Goal: Task Accomplishment & Management: Manage account settings

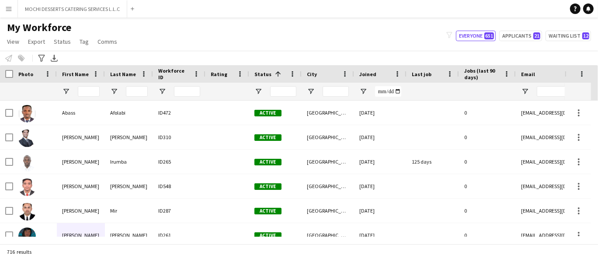
drag, startPoint x: 84, startPoint y: 91, endPoint x: 95, endPoint y: 96, distance: 11.9
click at [85, 92] on input "First Name Filter Input" at bounding box center [89, 91] width 22 height 10
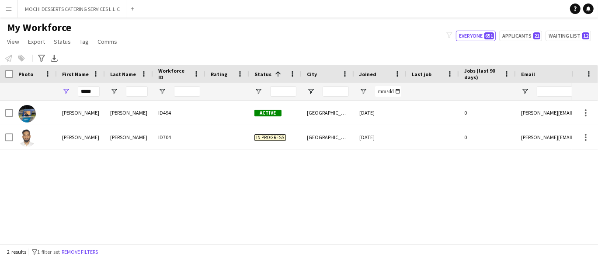
click at [390, 175] on div "MOHD AADIL NADEEM ID494 Active Abu Dhabi 11-05-2025 0 aadil.nadeem85@gmail.com …" at bounding box center [286, 169] width 572 height 136
click at [94, 91] on input "*****" at bounding box center [89, 91] width 22 height 10
drag, startPoint x: 415, startPoint y: 35, endPoint x: 410, endPoint y: 34, distance: 4.6
click at [413, 35] on div "My Workforce View Views Default view New view Update view Delete view Edit name…" at bounding box center [299, 36] width 598 height 30
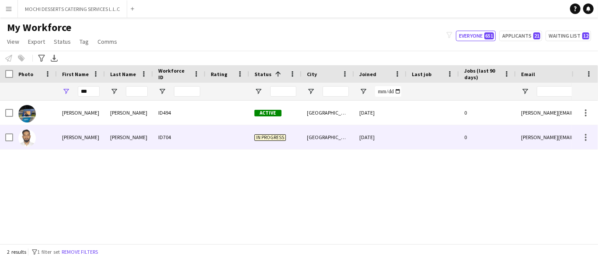
click at [177, 140] on div "ID704" at bounding box center [179, 137] width 52 height 24
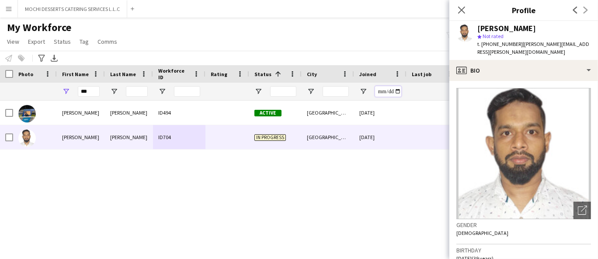
click at [397, 96] on input "Joined Filter Input" at bounding box center [388, 91] width 26 height 10
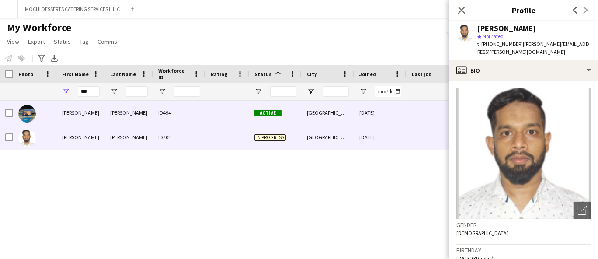
click at [393, 106] on div "11-05-2025" at bounding box center [380, 113] width 52 height 24
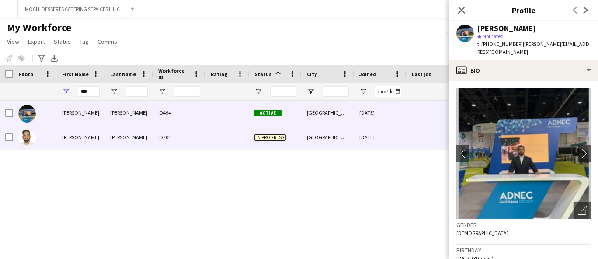
click at [385, 141] on div "15-08-2025" at bounding box center [380, 137] width 52 height 24
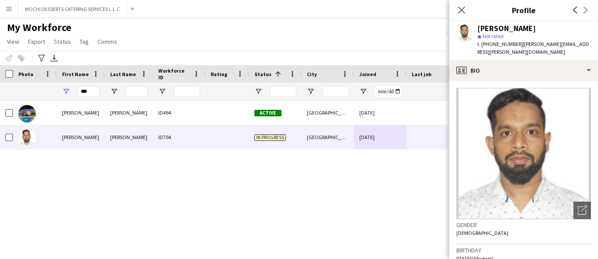
click at [401, 162] on div "MOHD AADIL NADEEM ID494 Active Abu Dhabi 11-05-2025 0 aadil.nadeem85@gmail.com …" at bounding box center [286, 169] width 572 height 136
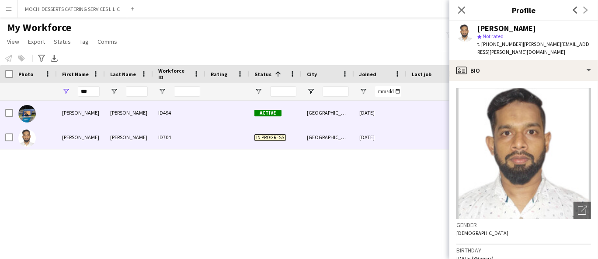
click at [348, 119] on div "Abu Dhabi" at bounding box center [328, 113] width 52 height 24
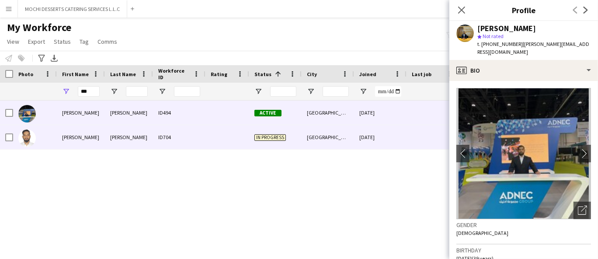
click at [311, 139] on div "Abu Dhabi" at bounding box center [328, 137] width 52 height 24
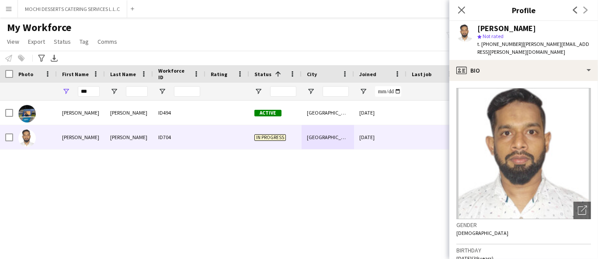
click at [374, 36] on div "My Workforce View Views Default view New view Update view Delete view Edit name…" at bounding box center [299, 36] width 598 height 30
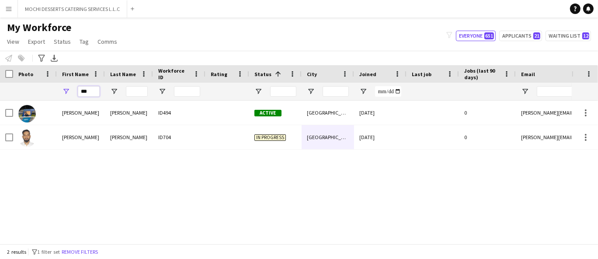
click at [97, 92] on input "***" at bounding box center [89, 91] width 22 height 10
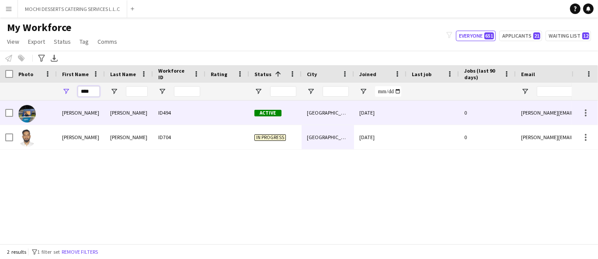
type input "****"
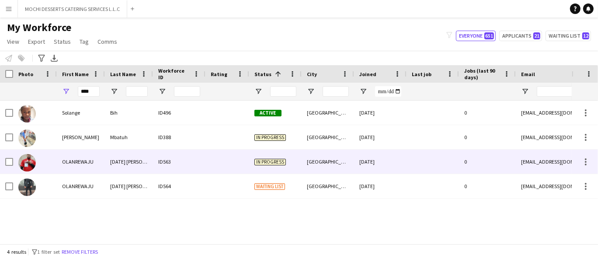
click at [155, 167] on div "ID563" at bounding box center [179, 162] width 52 height 24
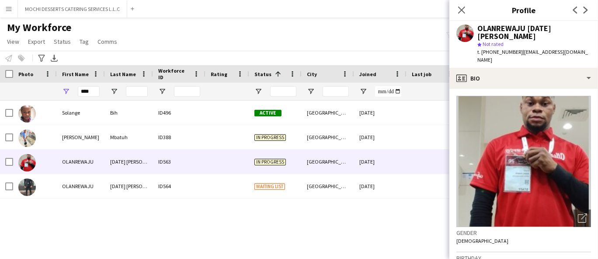
click at [164, 194] on div "ID564" at bounding box center [179, 186] width 52 height 24
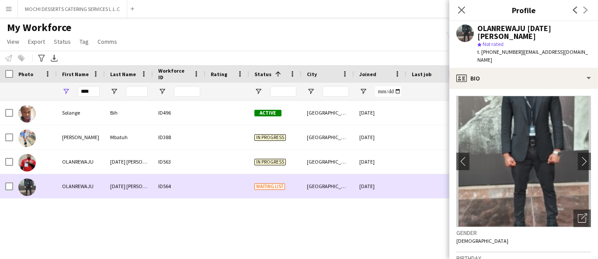
click at [153, 168] on div "ID563" at bounding box center [179, 162] width 52 height 24
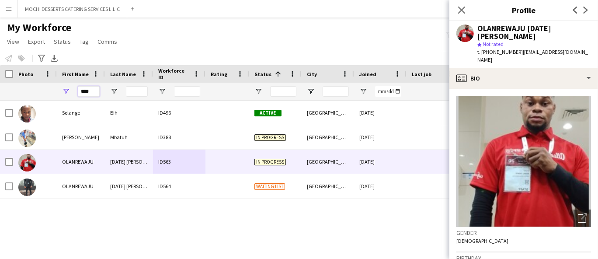
click at [88, 93] on input "****" at bounding box center [89, 91] width 22 height 10
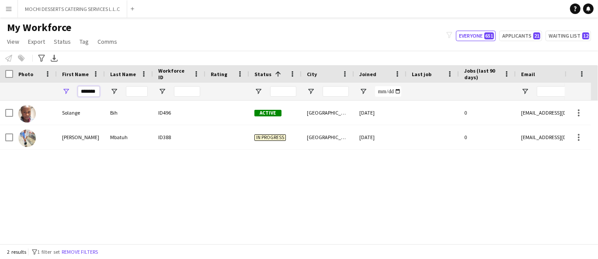
type input "*******"
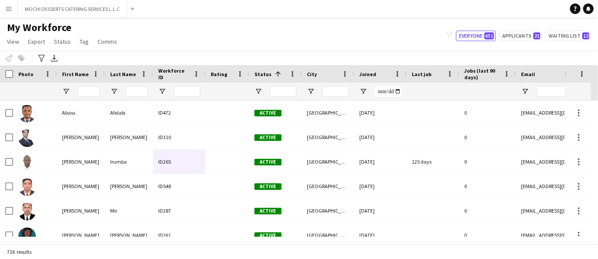
click at [12, 7] on app-icon "Menu" at bounding box center [8, 8] width 7 height 7
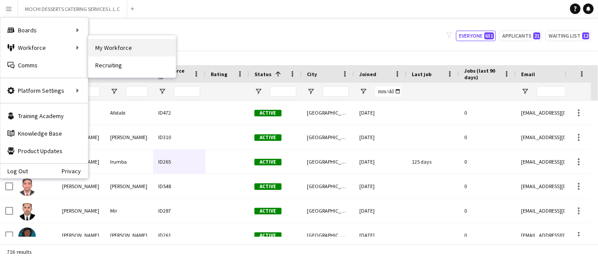
click at [115, 48] on link "My Workforce" at bounding box center [131, 47] width 87 height 17
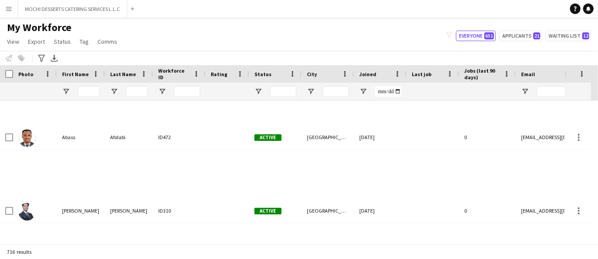
type input "**********"
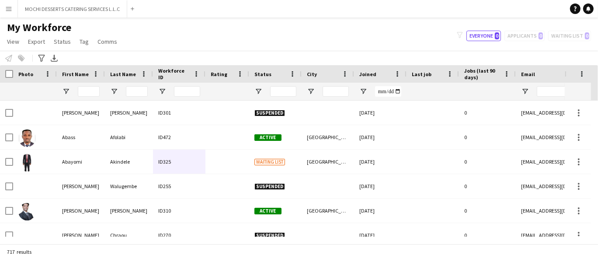
click at [7, 4] on button "Menu" at bounding box center [8, 8] width 17 height 17
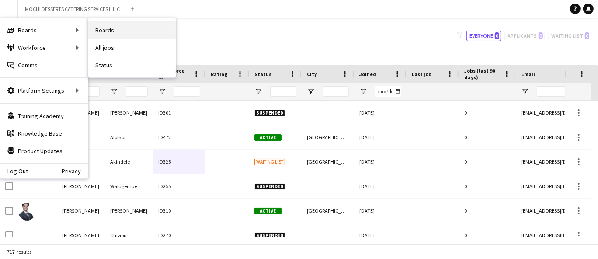
click at [113, 32] on link "Boards" at bounding box center [131, 29] width 87 height 17
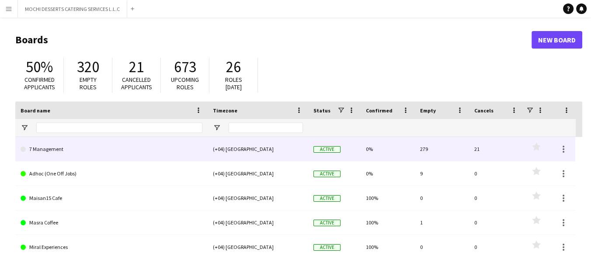
click at [36, 148] on link "7 Management" at bounding box center [112, 149] width 182 height 24
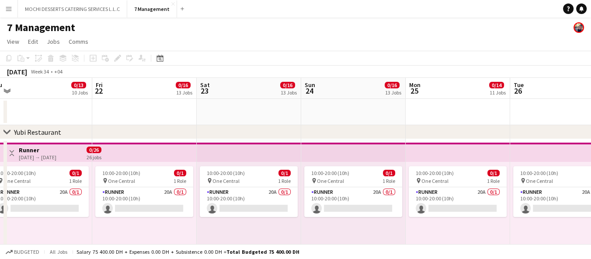
scroll to position [0, 210]
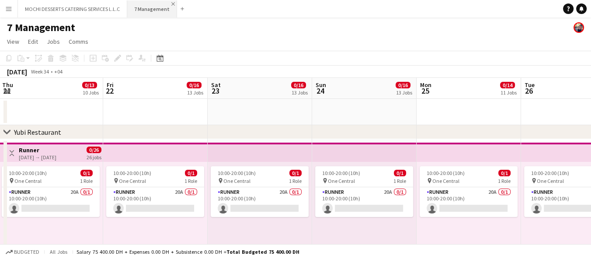
click at [171, 5] on app-icon "Close" at bounding box center [172, 3] width 3 height 3
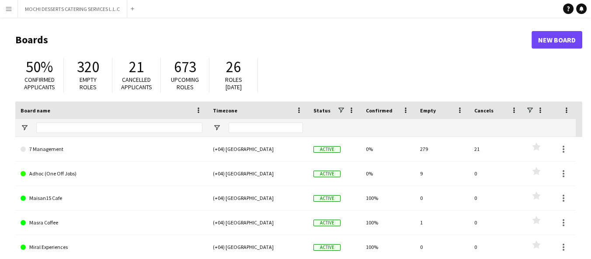
click at [12, 8] on app-icon "Menu" at bounding box center [8, 8] width 7 height 7
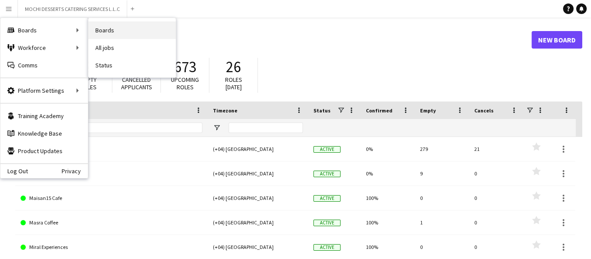
click at [113, 29] on link "Boards" at bounding box center [131, 29] width 87 height 17
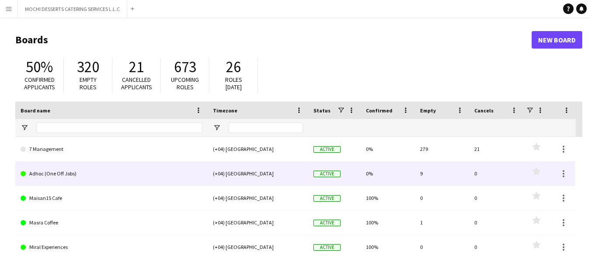
click at [56, 174] on link "Adhoc (One Off Jobs)" at bounding box center [112, 173] width 182 height 24
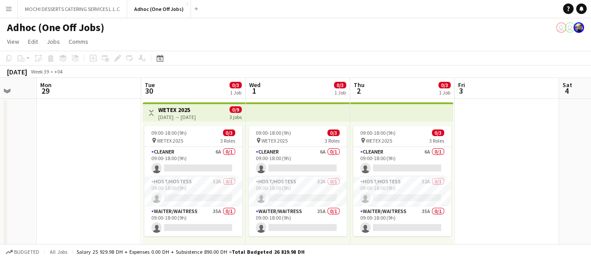
scroll to position [0, 291]
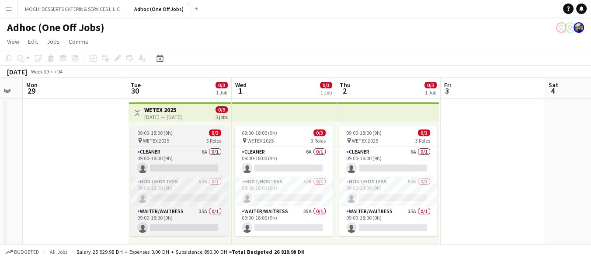
click at [148, 188] on app-card-role "Host/Hostess 52A 0/1 09:00-18:00 (9h) single-neutral-actions" at bounding box center [179, 192] width 98 height 30
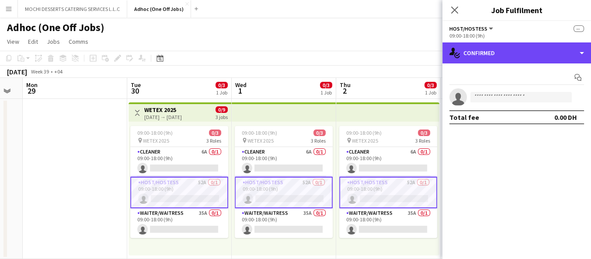
drag, startPoint x: 477, startPoint y: 54, endPoint x: 478, endPoint y: 64, distance: 9.7
click at [477, 53] on div "single-neutral-actions-check-2 Confirmed" at bounding box center [517, 52] width 149 height 21
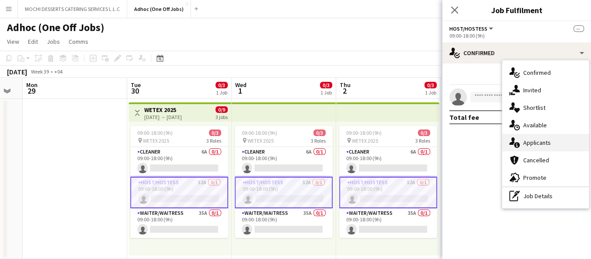
click at [538, 144] on div "single-neutral-actions-information Applicants" at bounding box center [546, 142] width 87 height 17
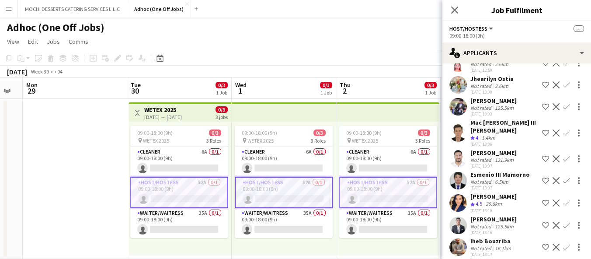
scroll to position [268, 0]
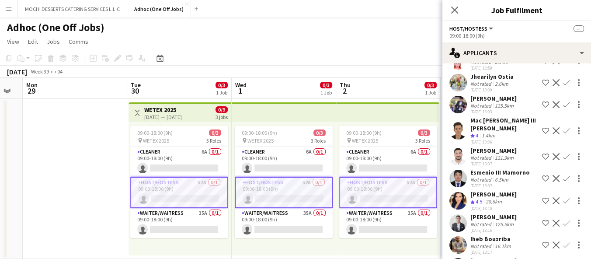
click at [456, 192] on app-user-avatar at bounding box center [458, 200] width 17 height 17
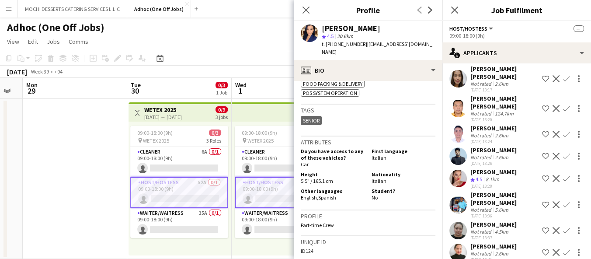
scroll to position [484, 0]
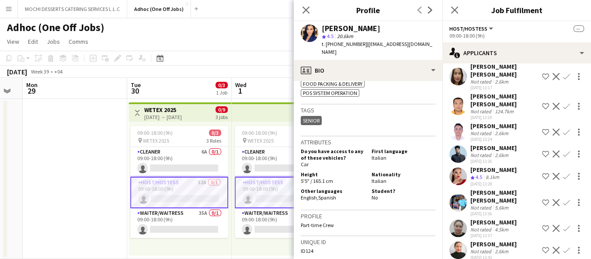
click at [459, 168] on app-user-avatar at bounding box center [458, 176] width 17 height 17
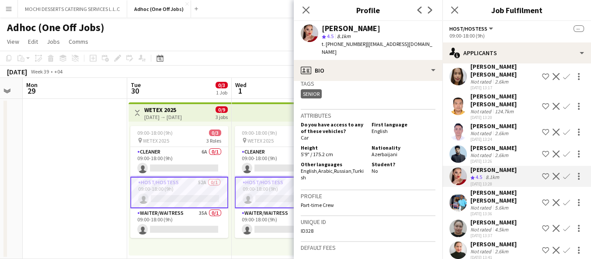
scroll to position [390, 0]
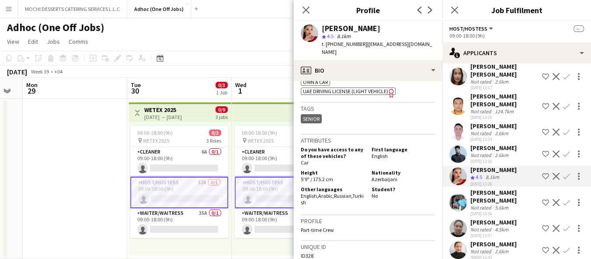
click at [385, 176] on span "Azerbaijani" at bounding box center [385, 179] width 26 height 7
copy span "Azerbaijani"
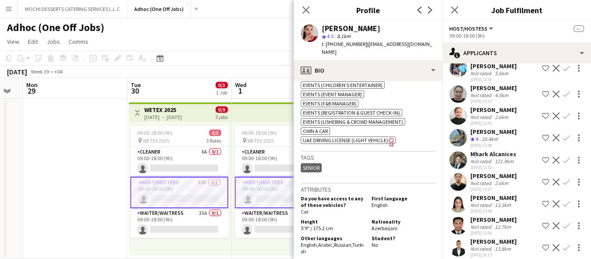
scroll to position [619, 0]
click at [499, 201] on div "13.3km" at bounding box center [503, 204] width 20 height 7
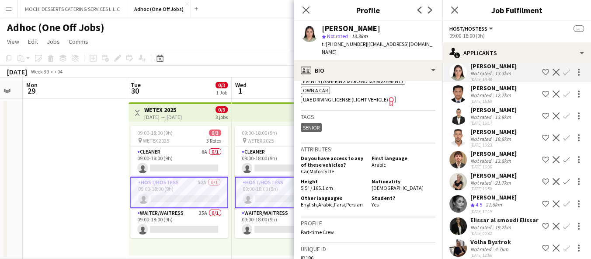
scroll to position [758, 0]
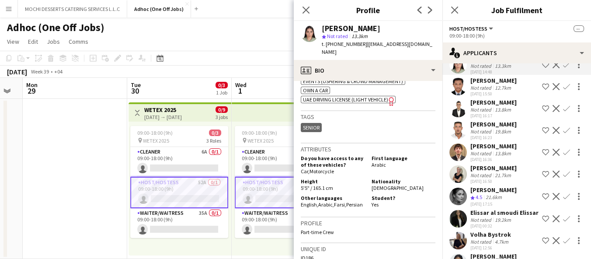
click at [497, 172] on div "21.7km" at bounding box center [503, 175] width 20 height 7
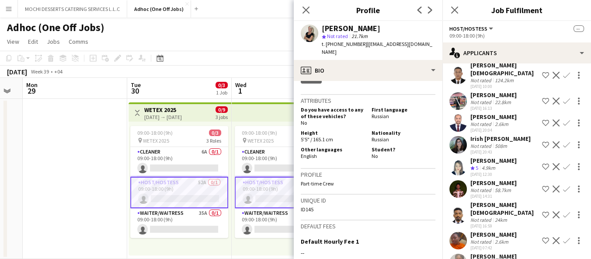
scroll to position [1048, 0]
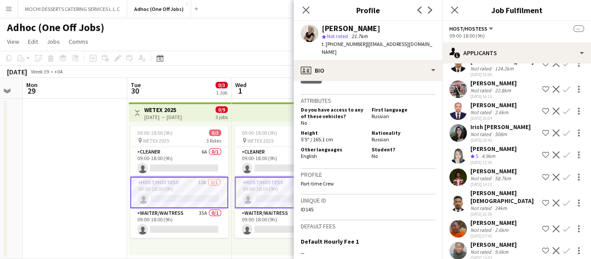
click at [490, 160] on div "[DATE] 12:30" at bounding box center [494, 163] width 46 height 6
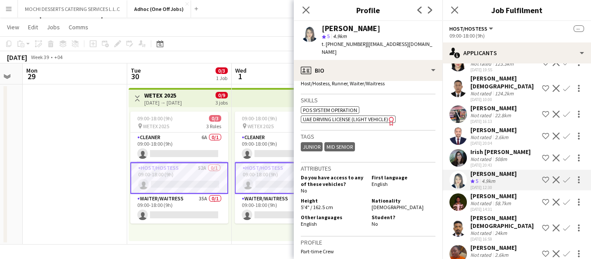
scroll to position [1021, 0]
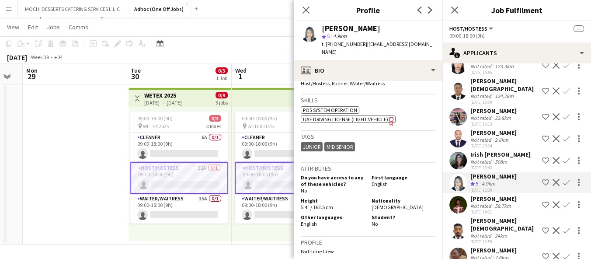
click at [496, 158] on div "508m" at bounding box center [501, 161] width 16 height 7
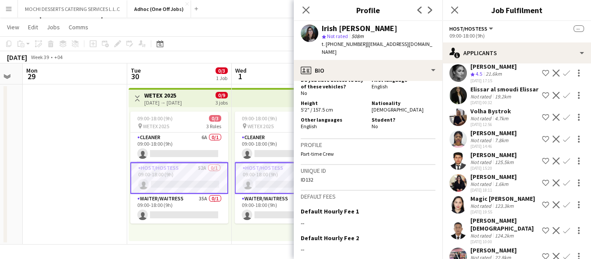
scroll to position [862, 0]
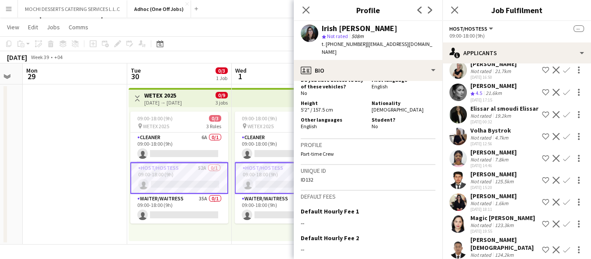
click at [488, 203] on div "Not rated" at bounding box center [482, 203] width 23 height 7
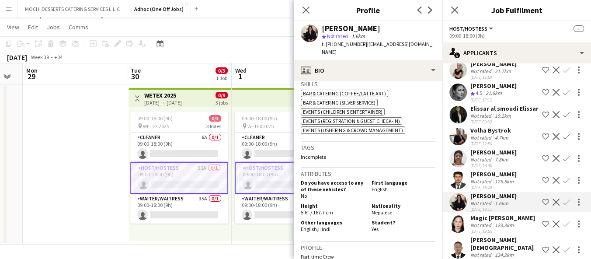
scroll to position [336, 0]
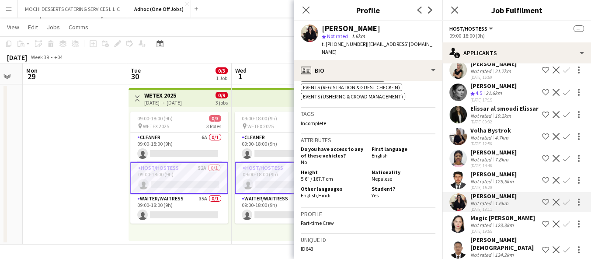
click at [490, 105] on div "Elissar al smoudi Elissar" at bounding box center [505, 109] width 68 height 8
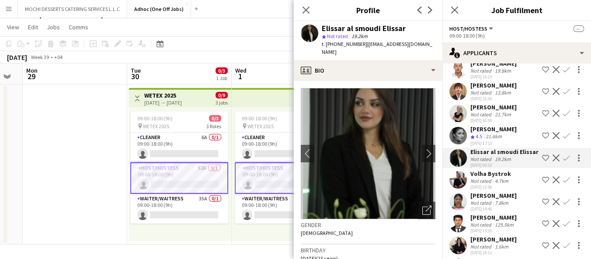
scroll to position [819, 0]
click at [484, 125] on div "[PERSON_NAME]" at bounding box center [494, 129] width 46 height 8
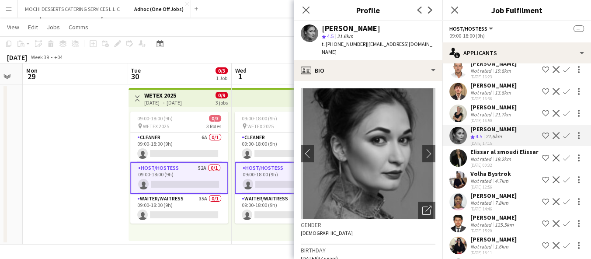
click at [65, 143] on app-date-cell at bounding box center [75, 164] width 105 height 160
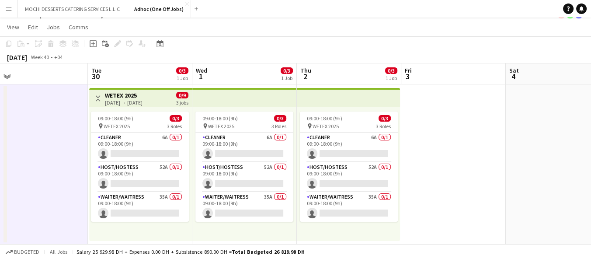
scroll to position [0, 225]
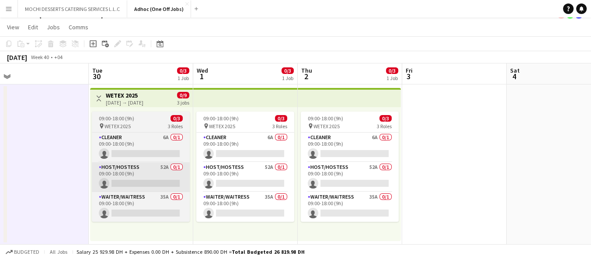
click at [126, 172] on app-card-role "Host/Hostess 52A 0/1 09:00-18:00 (9h) single-neutral-actions" at bounding box center [141, 177] width 98 height 30
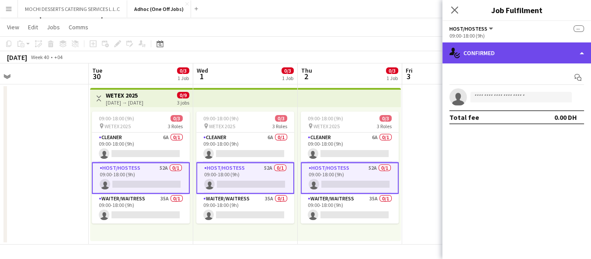
click at [495, 49] on div "single-neutral-actions-check-2 Confirmed" at bounding box center [517, 52] width 149 height 21
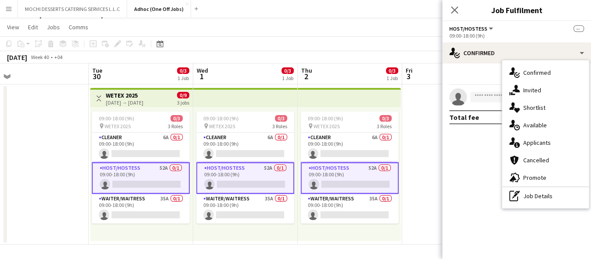
click at [419, 89] on app-date-cell at bounding box center [454, 164] width 105 height 160
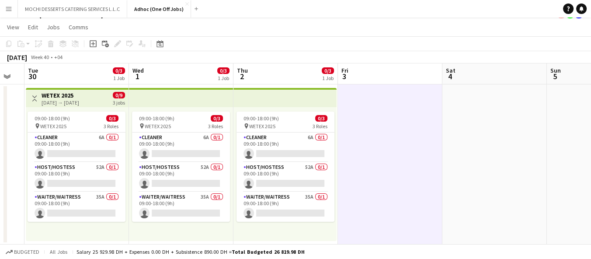
scroll to position [0, 291]
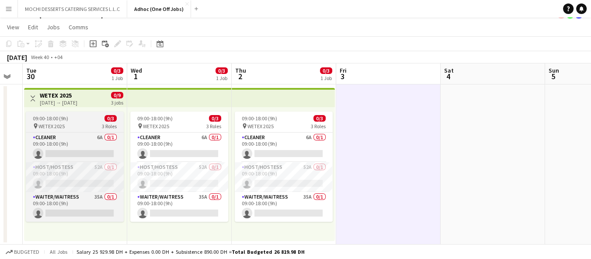
click at [63, 170] on app-card-role "Host/Hostess 52A 0/1 09:00-18:00 (9h) single-neutral-actions" at bounding box center [75, 177] width 98 height 30
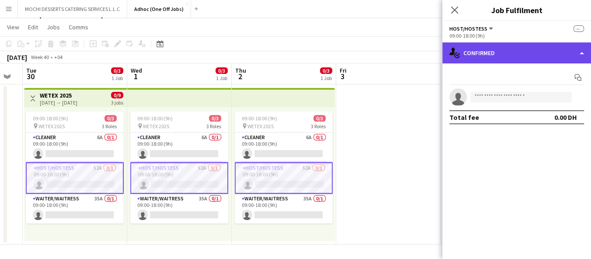
click at [493, 49] on div "single-neutral-actions-check-2 Confirmed" at bounding box center [517, 52] width 149 height 21
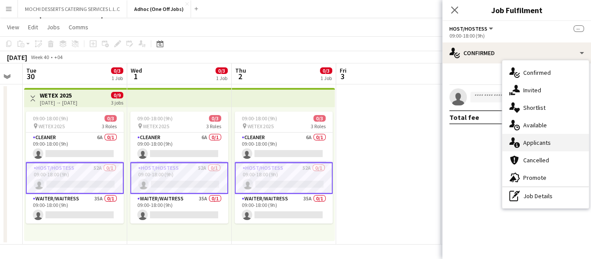
click at [540, 145] on div "single-neutral-actions-information Applicants" at bounding box center [546, 142] width 87 height 17
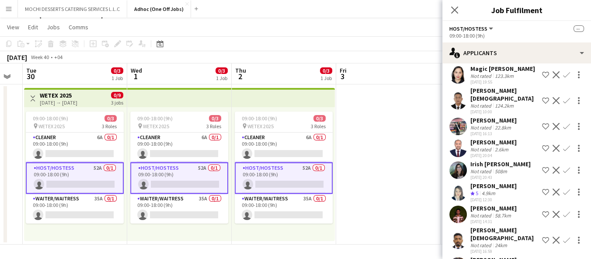
scroll to position [1048, 0]
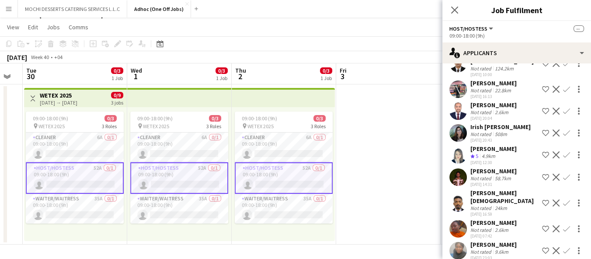
click at [492, 233] on div "[DATE] 07:42" at bounding box center [494, 236] width 46 height 6
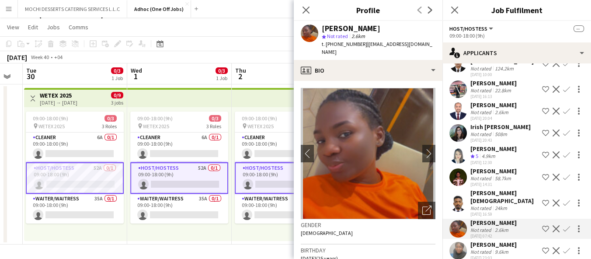
click at [497, 205] on div "24km" at bounding box center [501, 208] width 16 height 7
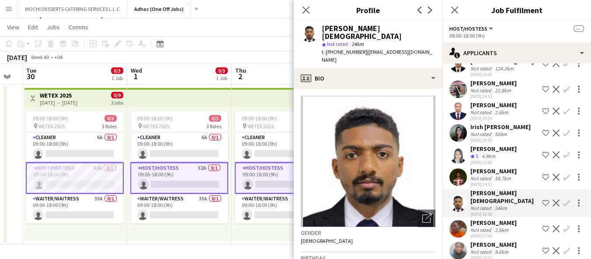
click at [496, 123] on div "Irish [PERSON_NAME]" at bounding box center [501, 127] width 60 height 8
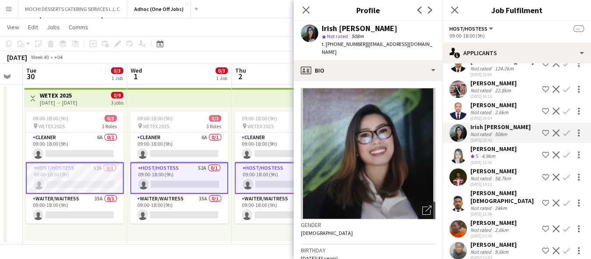
click at [497, 160] on div "[DATE] 12:30" at bounding box center [494, 163] width 46 height 6
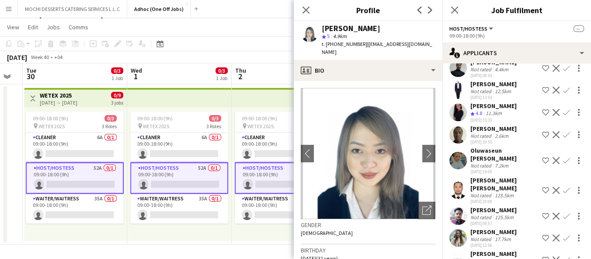
scroll to position [73, 0]
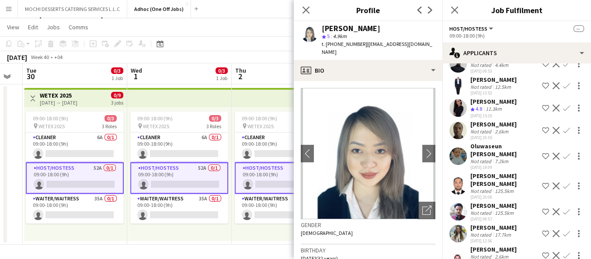
click at [496, 105] on div "[PERSON_NAME]" at bounding box center [494, 102] width 46 height 8
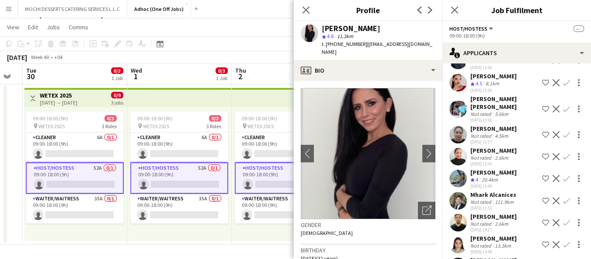
scroll to position [579, 0]
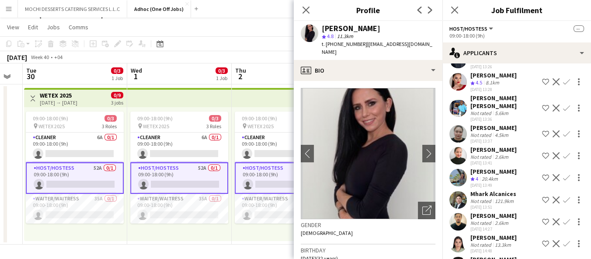
click at [499, 175] on div "20.4km" at bounding box center [490, 178] width 20 height 7
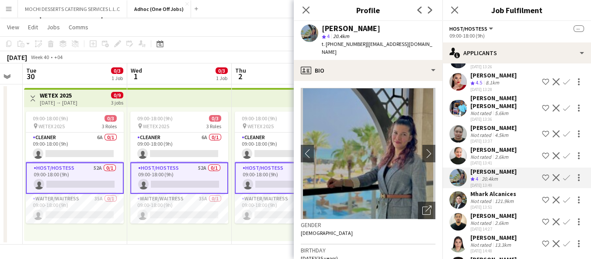
click at [510, 154] on div "2.6km" at bounding box center [501, 157] width 17 height 7
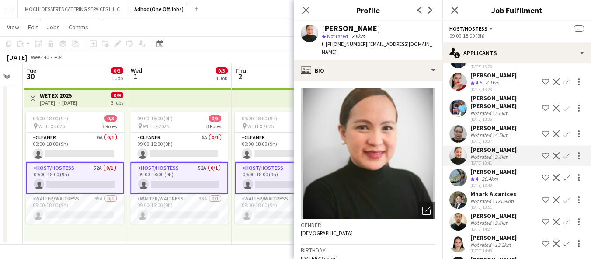
click at [511, 124] on div "Janiele Rivera Not rated 4.5km 11-08-2025 13:37 Shortlist crew Decline Confirm" at bounding box center [517, 134] width 149 height 20
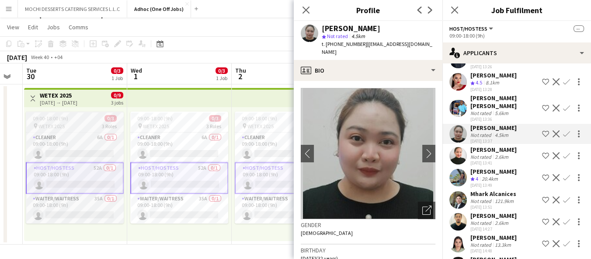
click at [92, 171] on app-card-role "Host/Hostess 52A 0/1 09:00-18:00 (9h) single-neutral-actions" at bounding box center [75, 177] width 98 height 31
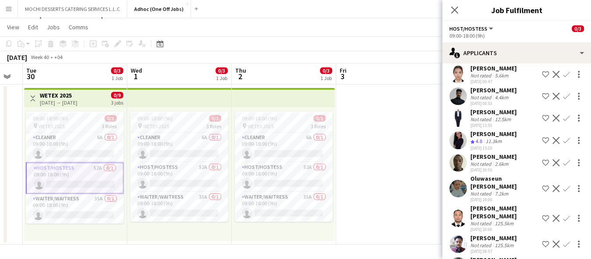
scroll to position [0, 0]
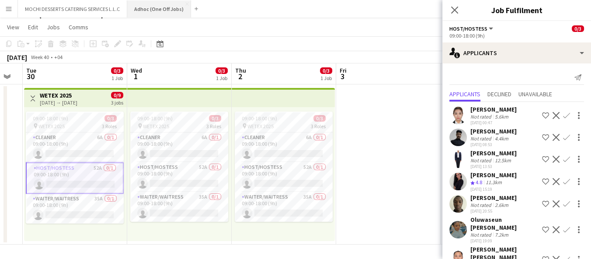
click at [157, 7] on button "Adhoc (One Off Jobs) Close" at bounding box center [159, 8] width 64 height 17
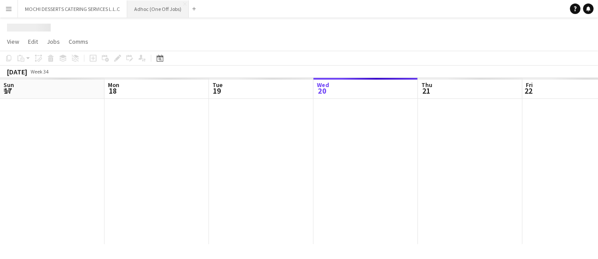
scroll to position [0, 209]
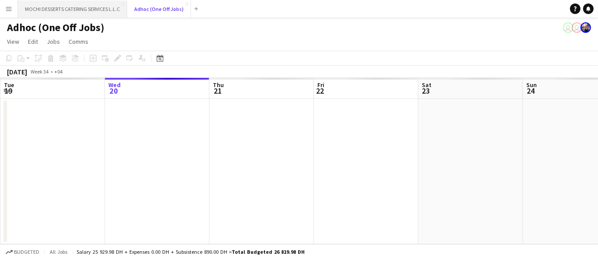
click at [93, 12] on button "MOCHI DESSERTS CATERING SERVICES L.L.C Close" at bounding box center [72, 8] width 109 height 17
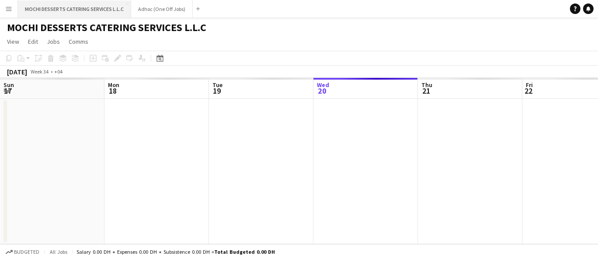
scroll to position [0, 209]
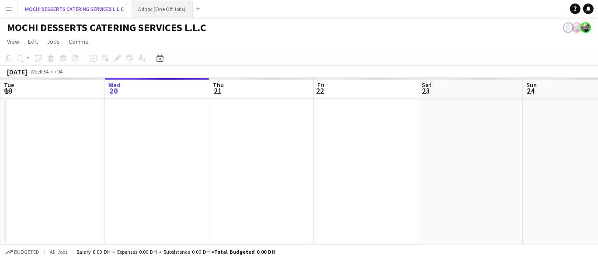
click at [161, 8] on button "Adhoc (One Off Jobs) Close" at bounding box center [162, 8] width 62 height 17
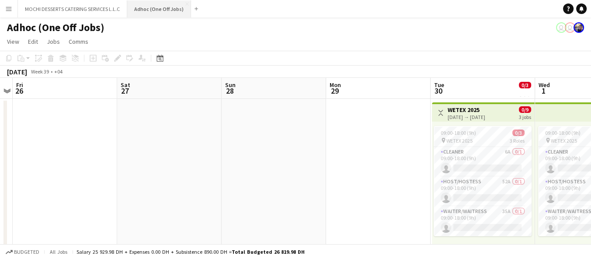
scroll to position [0, 245]
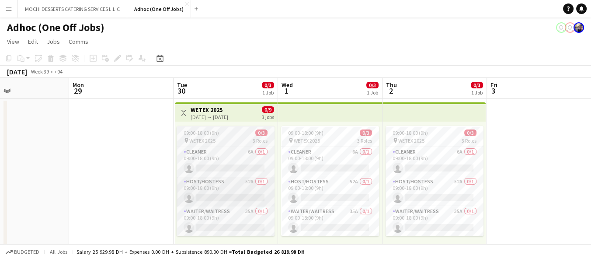
click at [220, 186] on app-card-role "Host/Hostess 52A 0/1 09:00-18:00 (9h) single-neutral-actions" at bounding box center [226, 192] width 98 height 30
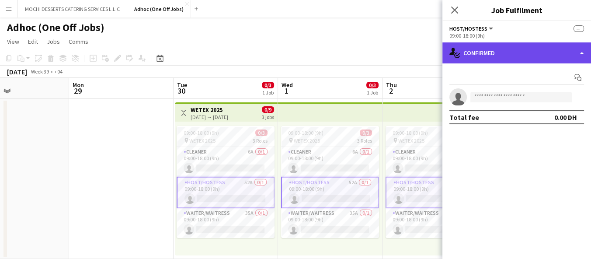
click at [513, 49] on div "single-neutral-actions-check-2 Confirmed" at bounding box center [517, 52] width 149 height 21
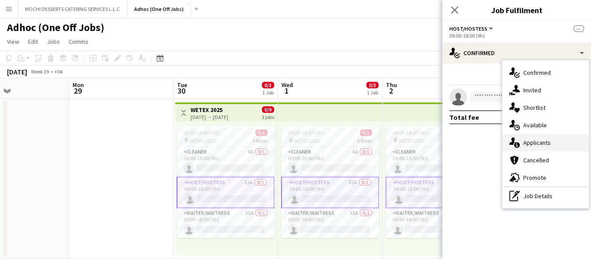
click at [542, 143] on div "single-neutral-actions-information Applicants" at bounding box center [546, 142] width 87 height 17
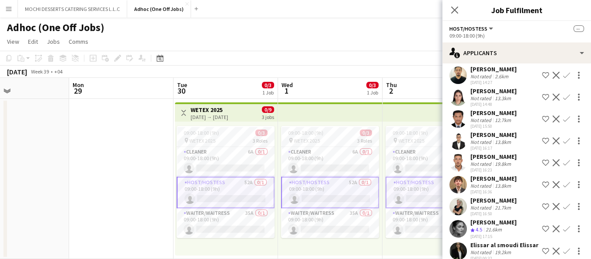
scroll to position [728, 0]
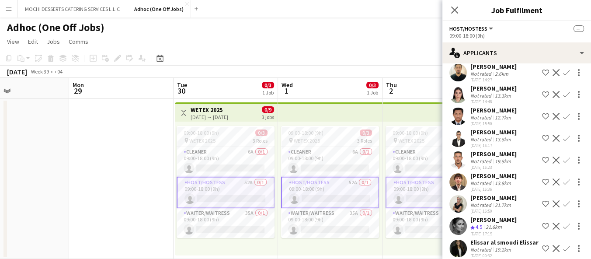
click at [506, 202] on div "21.7km" at bounding box center [503, 205] width 20 height 7
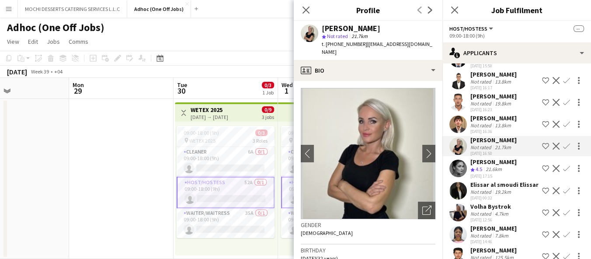
scroll to position [786, 0]
click at [511, 157] on div "[PERSON_NAME]" at bounding box center [494, 161] width 46 height 8
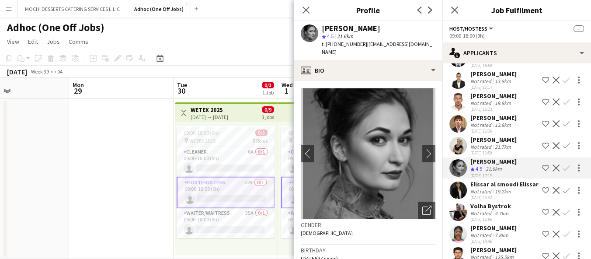
click at [516, 136] on div "[PERSON_NAME]" at bounding box center [494, 140] width 46 height 8
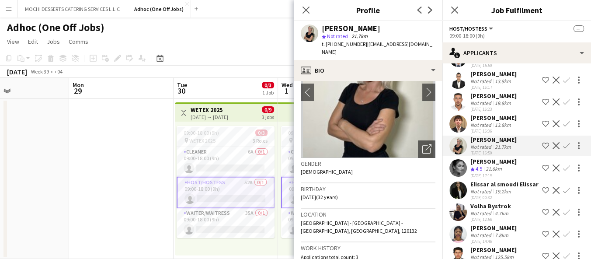
scroll to position [61, 0]
click at [509, 165] on div "Crew rating 4.5 21.6km" at bounding box center [494, 168] width 46 height 7
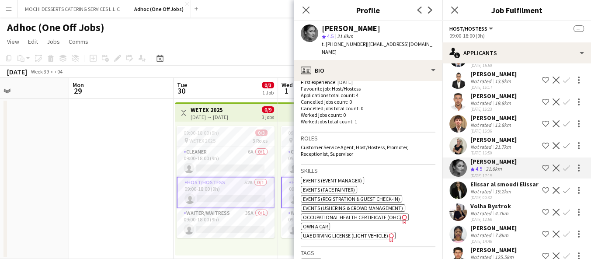
scroll to position [237, 0]
click at [507, 180] on div "Elissar al smoudi Elissar" at bounding box center [505, 184] width 68 height 8
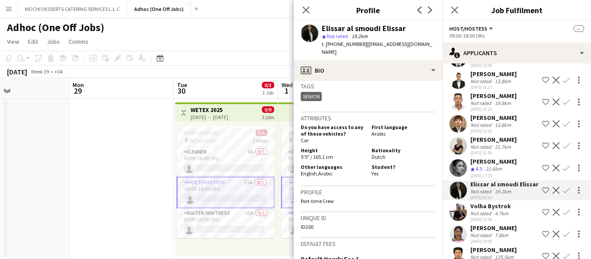
scroll to position [387, 0]
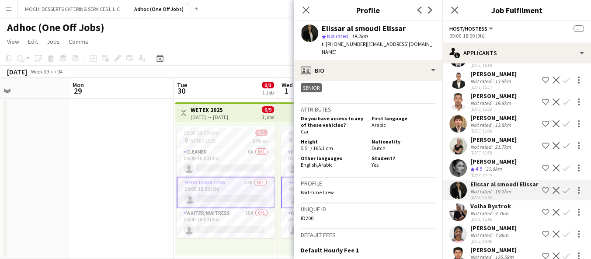
click at [509, 217] on div "[DATE] 12:56" at bounding box center [491, 220] width 41 height 6
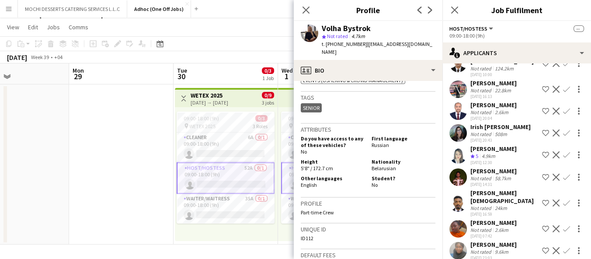
scroll to position [0, 0]
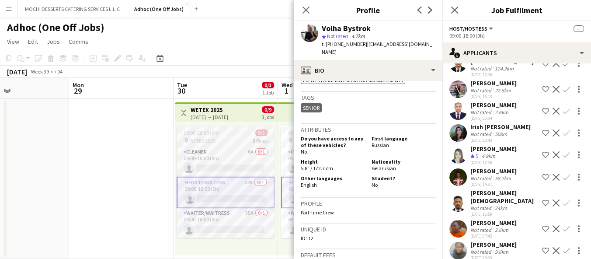
click at [245, 187] on app-card-role "Host/Hostess 52A 0/1 09:00-18:00 (9h) single-neutral-actions" at bounding box center [226, 192] width 98 height 31
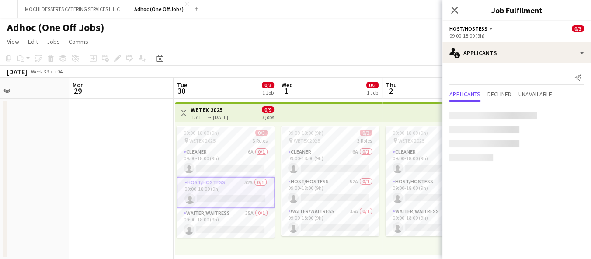
click at [247, 187] on app-card-role "Host/Hostess 52A 0/1 09:00-18:00 (9h) single-neutral-actions" at bounding box center [226, 192] width 98 height 31
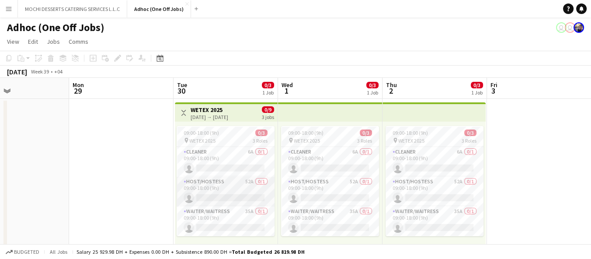
click at [248, 190] on app-card-role "Host/Hostess 52A 0/1 09:00-18:00 (9h) single-neutral-actions" at bounding box center [226, 192] width 98 height 30
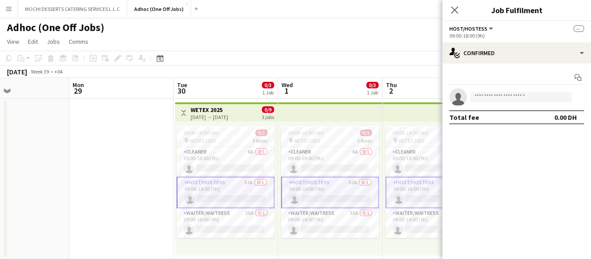
scroll to position [14, 0]
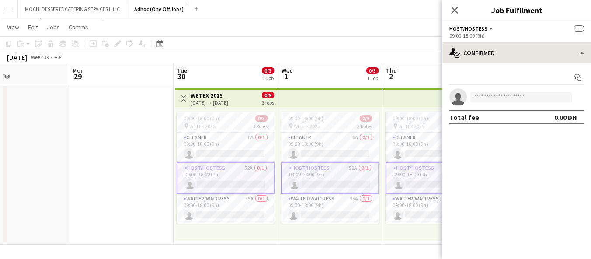
click at [528, 49] on div "single-neutral-actions-check-2 Confirmed" at bounding box center [517, 52] width 149 height 21
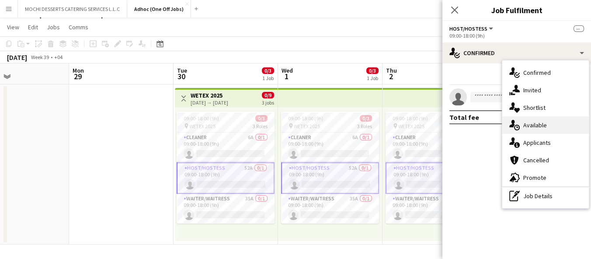
click at [548, 126] on div "single-neutral-actions-upload Available" at bounding box center [546, 124] width 87 height 17
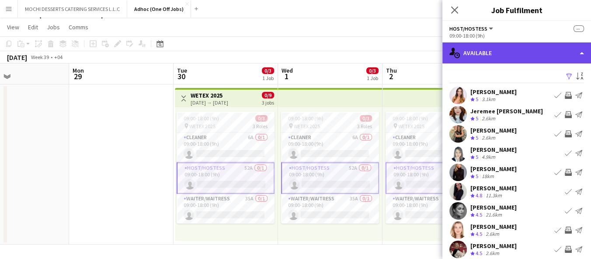
click at [557, 57] on div "single-neutral-actions-upload Available" at bounding box center [517, 52] width 149 height 21
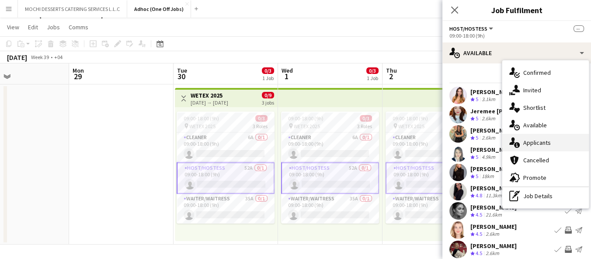
click at [557, 143] on div "single-neutral-actions-information Applicants" at bounding box center [546, 142] width 87 height 17
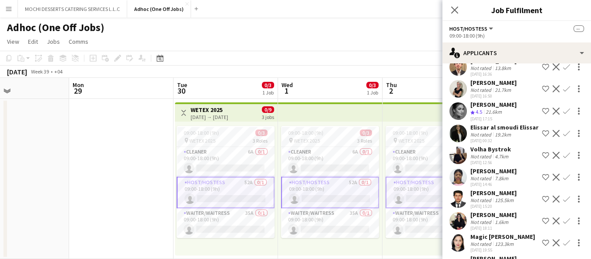
scroll to position [841, 0]
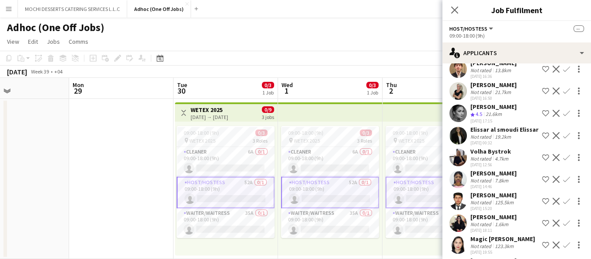
click at [508, 155] on div "4.7km" at bounding box center [501, 158] width 17 height 7
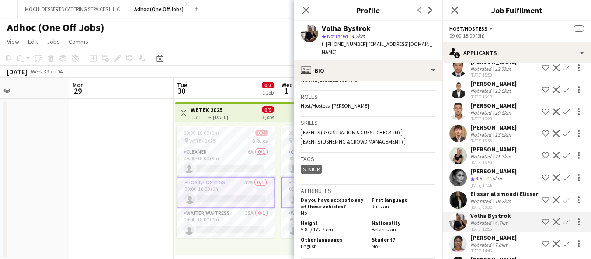
scroll to position [775, 0]
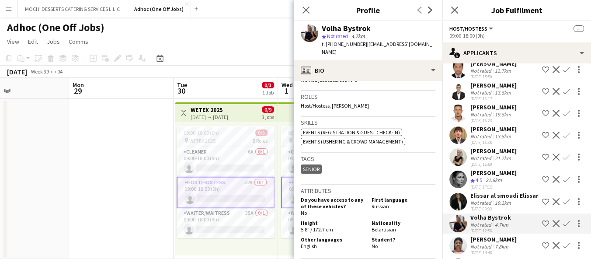
click at [509, 192] on div "Elissar al smoudi Elissar" at bounding box center [505, 196] width 68 height 8
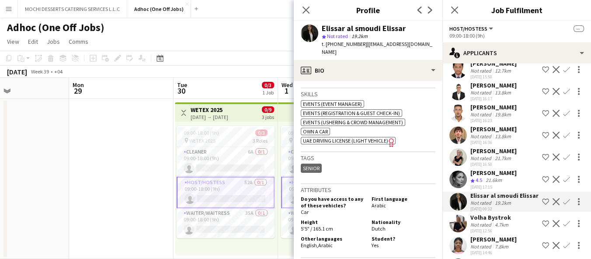
scroll to position [307, 0]
click at [500, 177] on div "21.6km" at bounding box center [494, 180] width 20 height 7
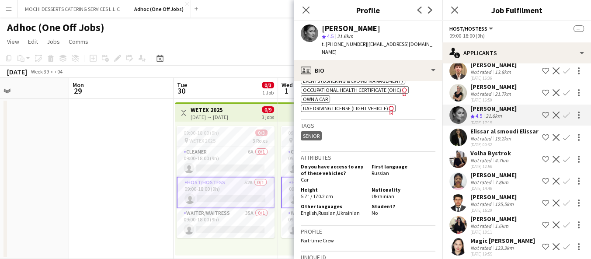
scroll to position [846, 0]
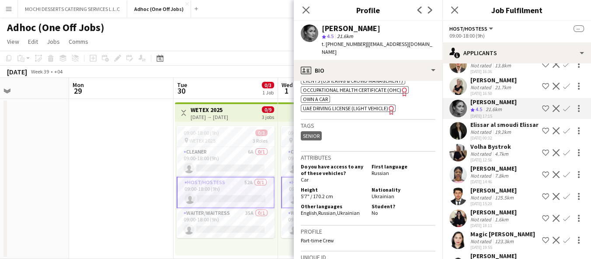
click at [504, 157] on div "[DATE] 12:56" at bounding box center [491, 160] width 41 height 6
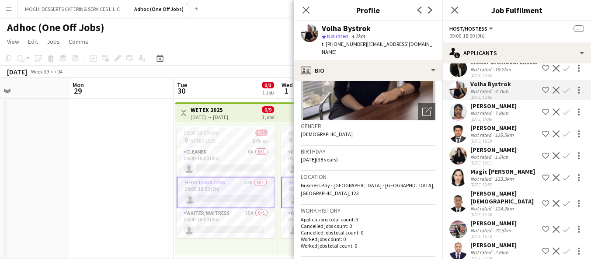
scroll to position [904, 0]
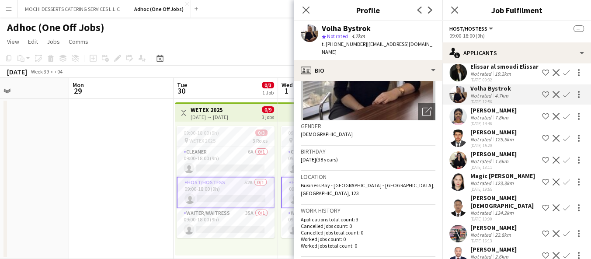
click at [499, 158] on div "1.6km" at bounding box center [501, 161] width 17 height 7
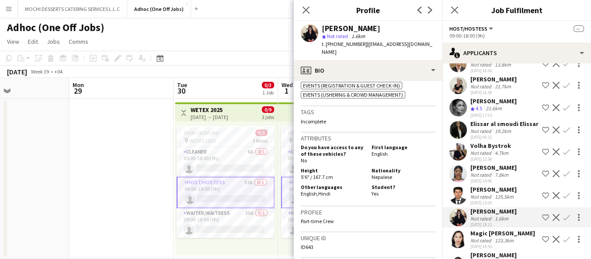
scroll to position [844, 0]
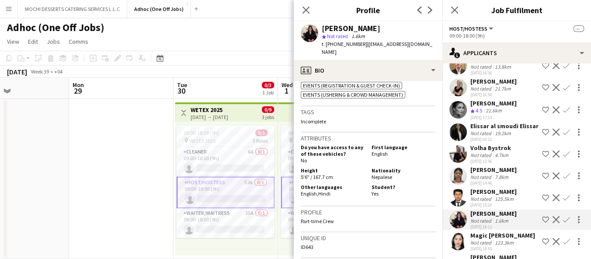
click at [498, 152] on div "4.7km" at bounding box center [501, 155] width 17 height 7
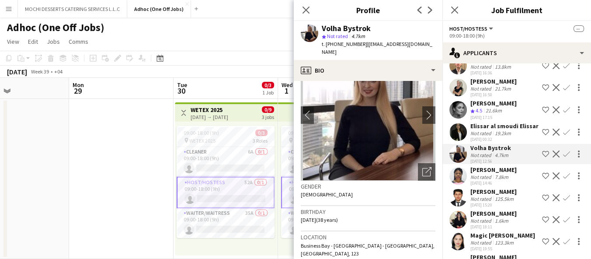
scroll to position [49, 0]
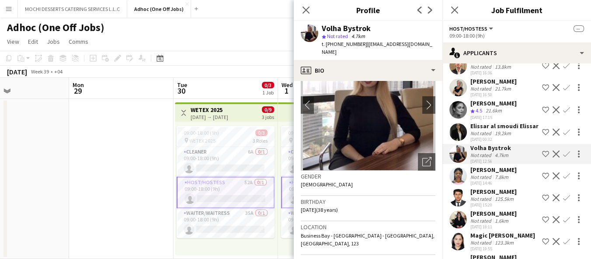
click at [503, 122] on div "Elissar al smoudi Elissar" at bounding box center [505, 126] width 68 height 8
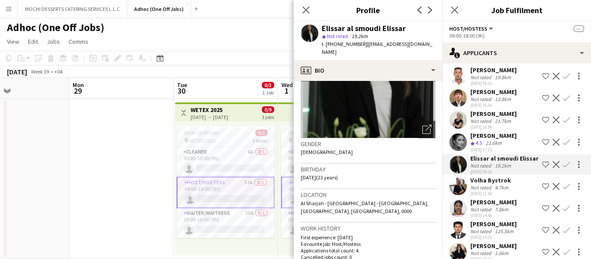
scroll to position [812, 0]
click at [488, 140] on div "21.6km" at bounding box center [494, 143] width 20 height 7
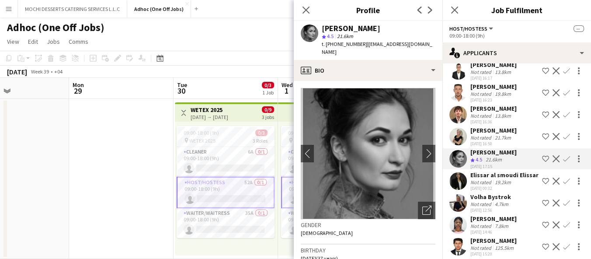
scroll to position [794, 0]
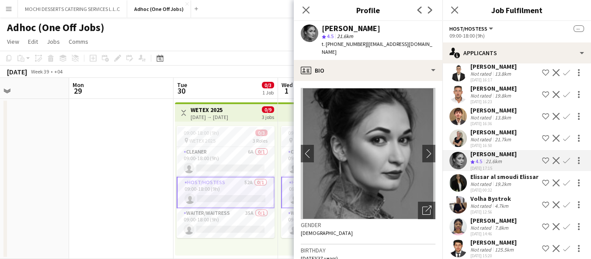
click at [489, 136] on div "Not rated" at bounding box center [482, 139] width 23 height 7
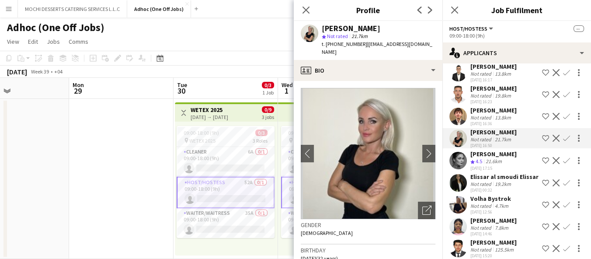
click at [492, 114] on div "Not rated" at bounding box center [482, 117] width 23 height 7
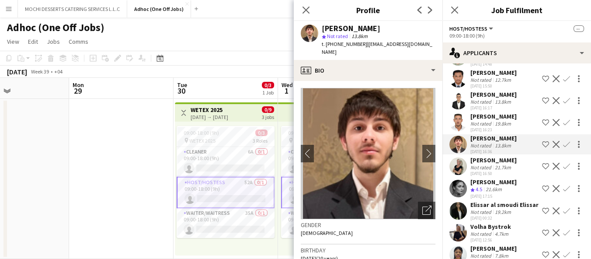
scroll to position [765, 0]
click at [496, 121] on div "19.8km" at bounding box center [503, 124] width 20 height 7
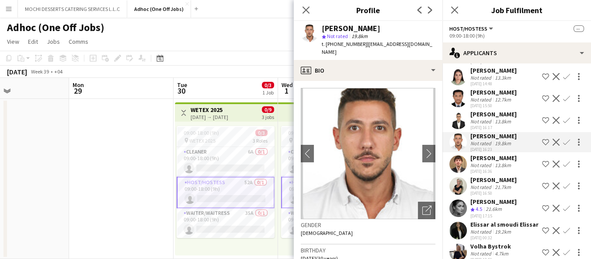
scroll to position [736, 0]
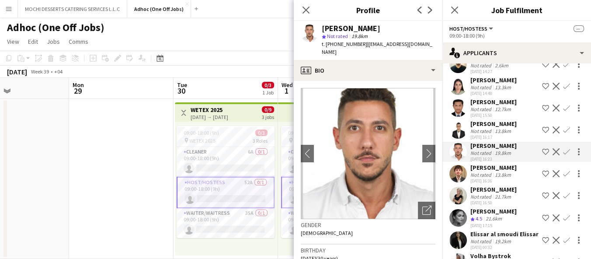
click at [486, 134] on div "[DATE] 16:17" at bounding box center [494, 137] width 46 height 6
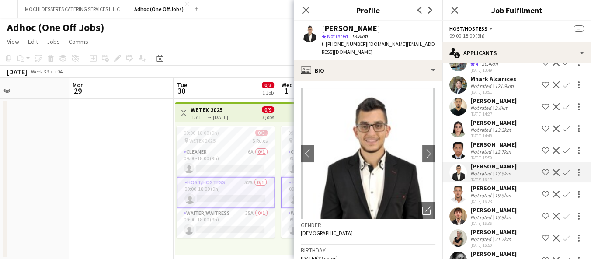
scroll to position [693, 0]
click at [498, 127] on div "13.3km" at bounding box center [503, 130] width 20 height 7
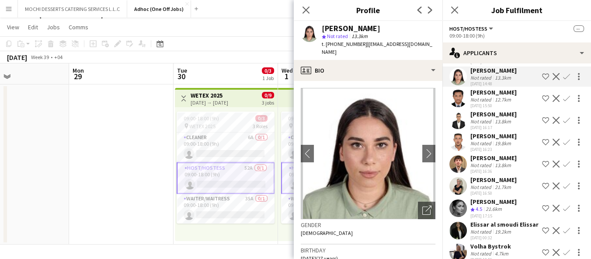
scroll to position [784, 0]
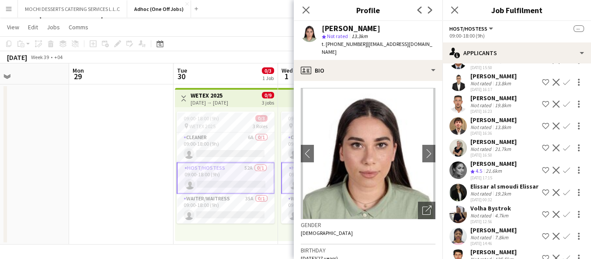
click at [493, 168] on div "21.6km" at bounding box center [494, 171] width 20 height 7
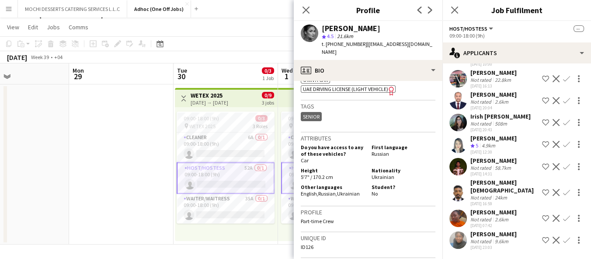
scroll to position [532, 0]
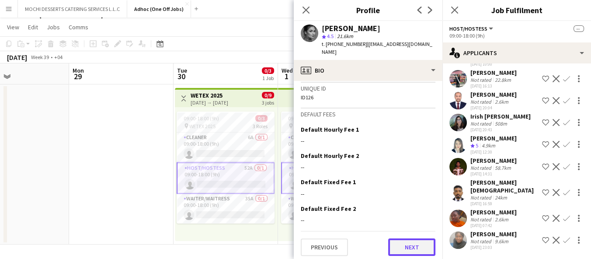
click at [411, 252] on button "Next" at bounding box center [411, 246] width 47 height 17
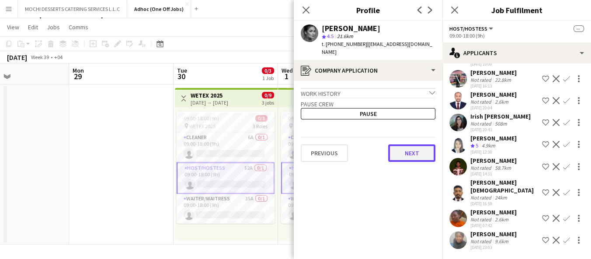
click at [413, 157] on button "Next" at bounding box center [411, 152] width 47 height 17
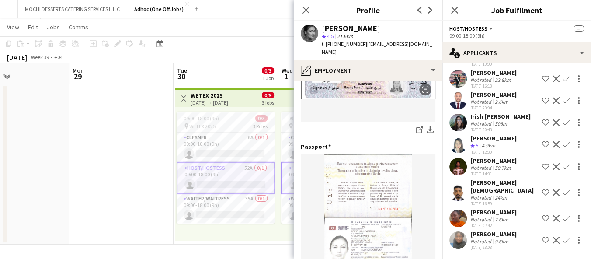
scroll to position [225, 0]
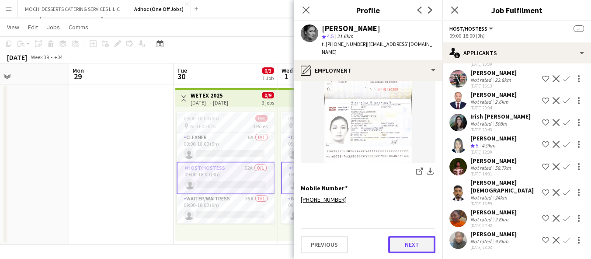
click at [410, 246] on button "Next" at bounding box center [411, 244] width 47 height 17
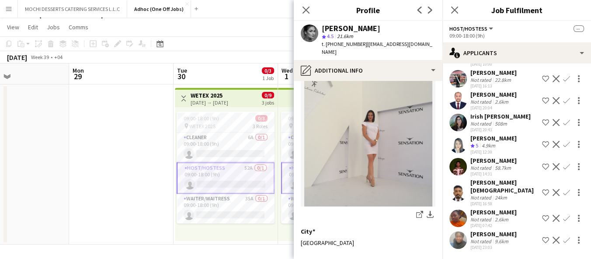
scroll to position [71, 0]
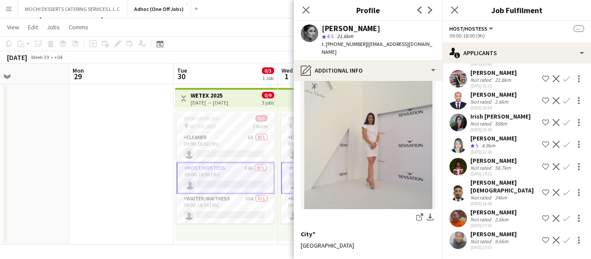
click at [242, 26] on app-page-menu "View Day view expanded Day view collapsed Month view Date picker Jump to today …" at bounding box center [295, 28] width 591 height 17
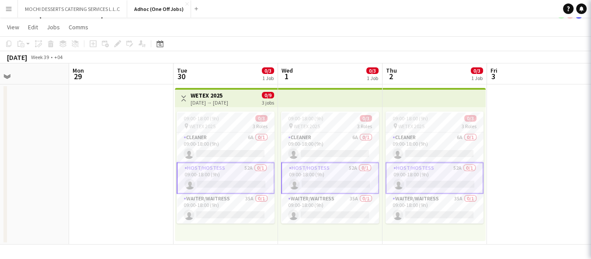
scroll to position [0, 0]
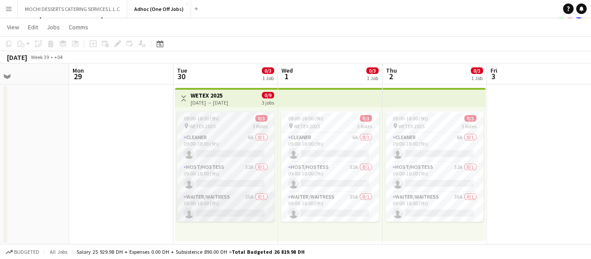
click at [232, 200] on app-card-role "Waiter/Waitress 35A 0/1 09:00-18:00 (9h) single-neutral-actions" at bounding box center [226, 207] width 98 height 30
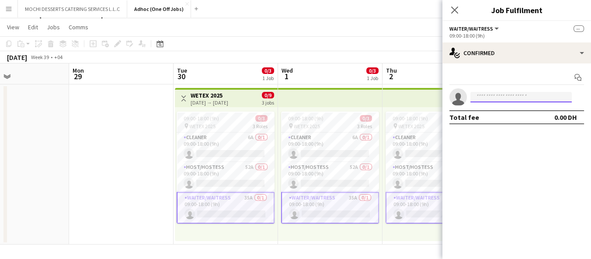
click at [487, 99] on input at bounding box center [521, 97] width 101 height 10
click at [560, 126] on div "Start chat single-neutral-actions Total fee 0.00 DH" at bounding box center [517, 97] width 149 height 68
click at [495, 29] on button "Waiter/Waitress" at bounding box center [475, 28] width 51 height 7
click at [482, 42] on li "All roles" at bounding box center [479, 43] width 44 height 8
click at [472, 28] on span "All roles" at bounding box center [462, 28] width 24 height 7
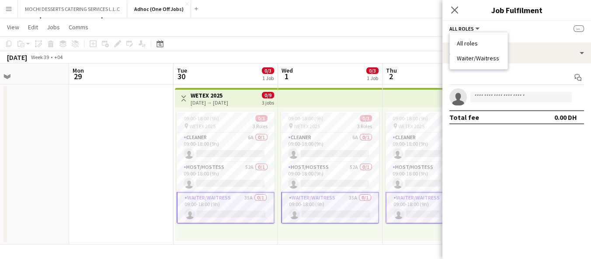
click at [490, 59] on li "Waiter/Waitress" at bounding box center [479, 58] width 44 height 8
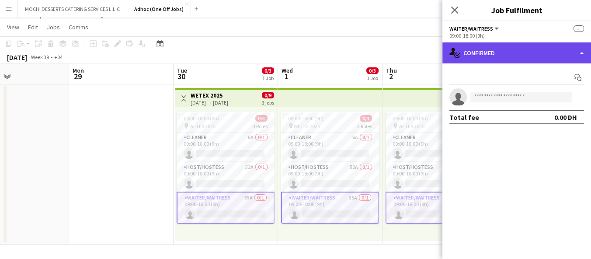
click at [565, 58] on div "single-neutral-actions-check-2 Confirmed" at bounding box center [517, 52] width 149 height 21
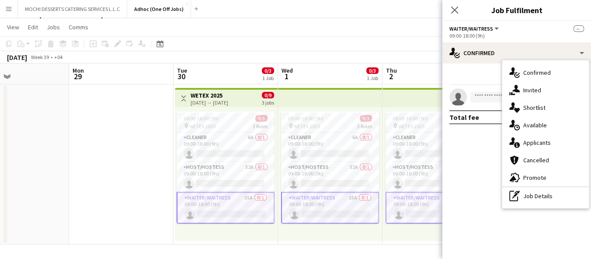
click at [505, 212] on mat-expansion-panel "check Confirmed Start chat single-neutral-actions Total fee 0.00 DH" at bounding box center [517, 161] width 149 height 196
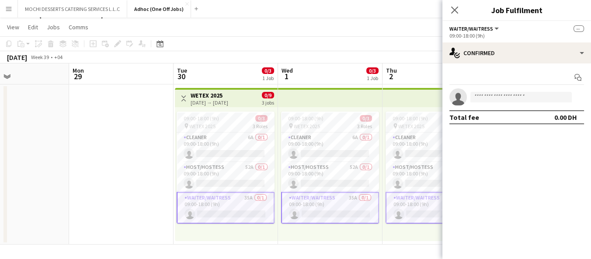
click at [579, 32] on div "09:00-18:00 (9h)" at bounding box center [517, 35] width 135 height 7
click at [583, 31] on div "--" at bounding box center [579, 28] width 10 height 8
click at [474, 28] on span "Waiter/Waitress" at bounding box center [472, 28] width 44 height 7
click at [525, 150] on mat-expansion-panel "check Confirmed Start chat single-neutral-actions Total fee 0.00 DH" at bounding box center [517, 161] width 149 height 196
click at [477, 31] on span "Waiter/Waitress" at bounding box center [472, 28] width 44 height 7
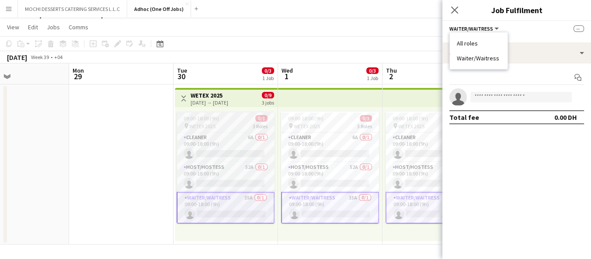
click at [223, 205] on app-card-role "Waiter/Waitress 35A 0/1 09:00-18:00 (9h) single-neutral-actions" at bounding box center [226, 207] width 98 height 31
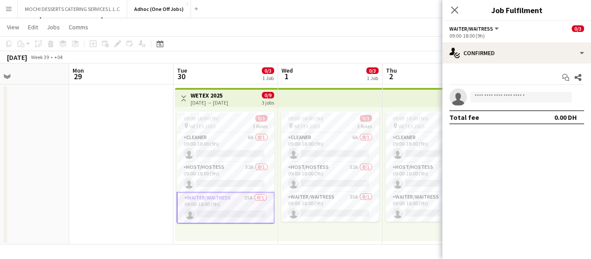
click at [225, 204] on app-card-role "Waiter/Waitress 35A 0/1 09:00-18:00 (9h) single-neutral-actions" at bounding box center [226, 207] width 98 height 31
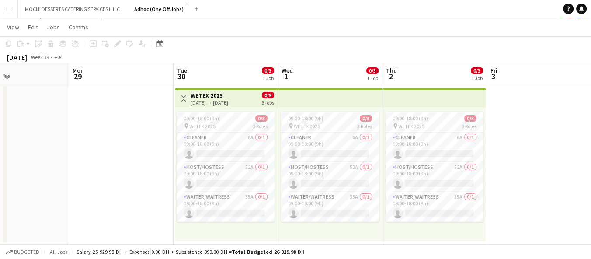
click at [228, 104] on div "[DATE] → [DATE]" at bounding box center [210, 102] width 38 height 7
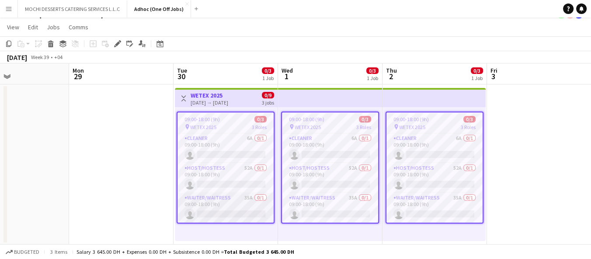
click at [220, 200] on app-card-role "Waiter/Waitress 35A 0/1 09:00-18:00 (9h) single-neutral-actions" at bounding box center [226, 208] width 96 height 30
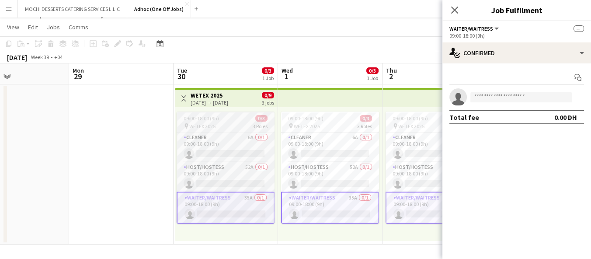
click at [213, 206] on app-card-role "Waiter/Waitress 35A 0/1 09:00-18:00 (9h) single-neutral-actions" at bounding box center [226, 207] width 98 height 31
click at [214, 203] on app-card-role "Waiter/Waitress 35A 0/1 09:00-18:00 (9h) single-neutral-actions" at bounding box center [226, 207] width 98 height 31
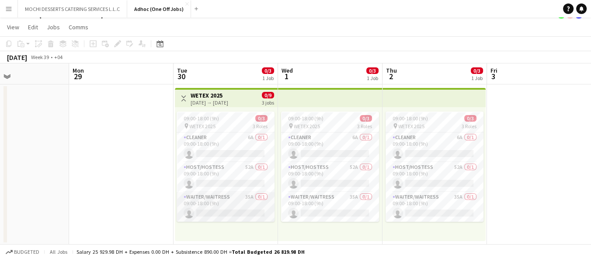
click at [230, 209] on app-card-role "Waiter/Waitress 35A 0/1 09:00-18:00 (9h) single-neutral-actions" at bounding box center [226, 207] width 98 height 30
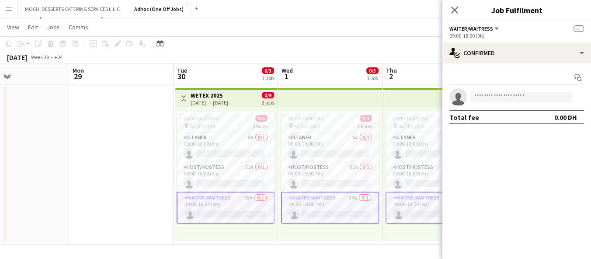
click at [228, 99] on div "[DATE] → [DATE]" at bounding box center [210, 102] width 38 height 7
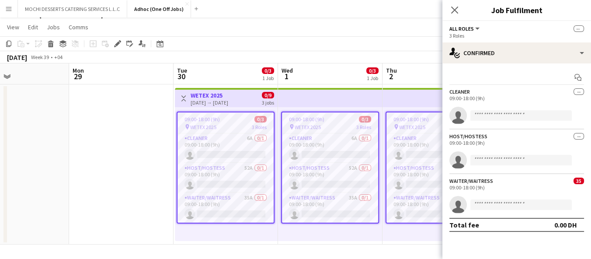
click at [516, 32] on div "All roles All roles Cleaner Host/Hostess Waiter/Waitress --" at bounding box center [517, 28] width 135 height 8
click at [476, 184] on div "09:00-18:00 (9h)" at bounding box center [517, 187] width 135 height 7
click at [534, 204] on input at bounding box center [521, 204] width 101 height 10
click at [458, 194] on div "Waiter/Waitress 35 09:00-18:00 (9h) single-neutral-actions" at bounding box center [517, 193] width 149 height 40
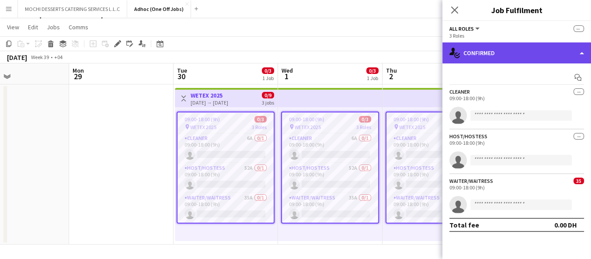
click at [510, 61] on div "single-neutral-actions-check-2 Confirmed" at bounding box center [517, 52] width 149 height 21
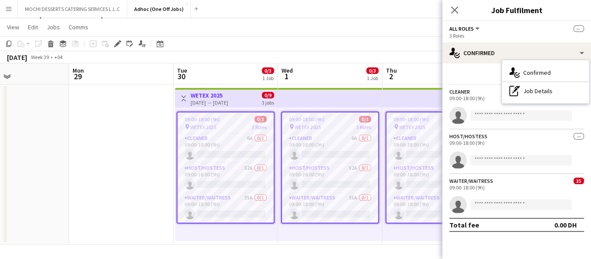
click at [471, 28] on span "All roles" at bounding box center [462, 28] width 24 height 7
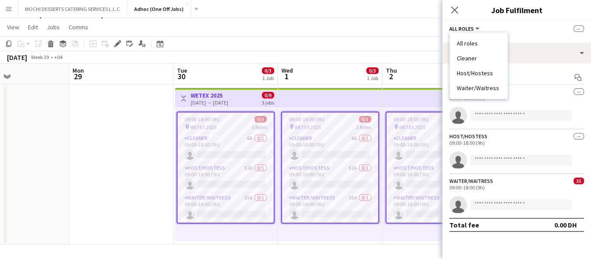
click at [488, 43] on li "All roles" at bounding box center [479, 43] width 44 height 8
click at [222, 103] on div "[DATE] → [DATE]" at bounding box center [210, 102] width 38 height 7
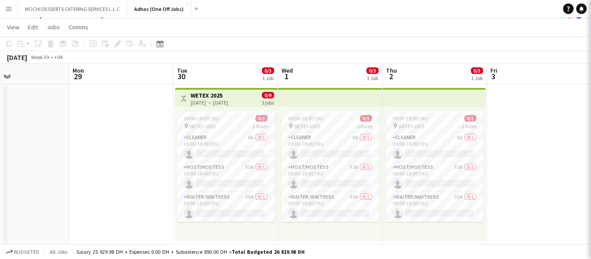
click at [222, 103] on div "[DATE] → [DATE]" at bounding box center [210, 102] width 38 height 7
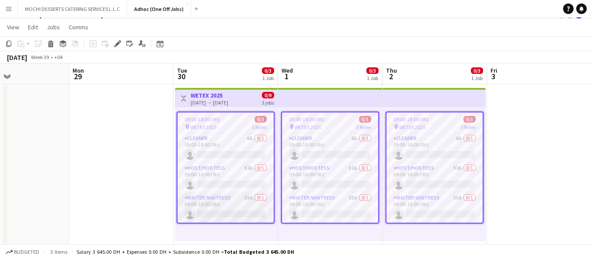
click at [216, 206] on app-card-role "Waiter/Waitress 35A 0/1 09:00-18:00 (9h) single-neutral-actions" at bounding box center [226, 208] width 96 height 30
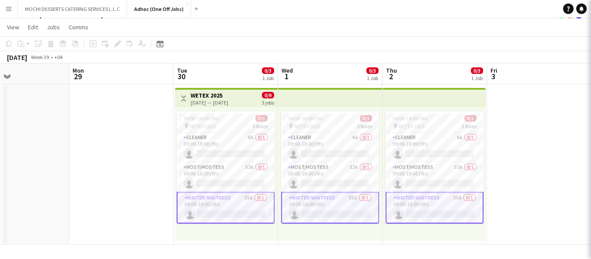
click at [214, 203] on app-card-role "Waiter/Waitress 35A 0/1 09:00-18:00 (9h) single-neutral-actions" at bounding box center [226, 207] width 98 height 31
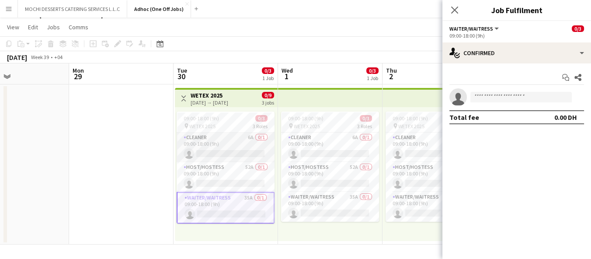
click at [231, 135] on app-card-role "Cleaner 6A 0/1 09:00-18:00 (9h) single-neutral-actions" at bounding box center [226, 148] width 98 height 30
click at [226, 143] on app-card-role "Cleaner 6A 0/1 09:00-18:00 (9h) single-neutral-actions" at bounding box center [226, 148] width 98 height 30
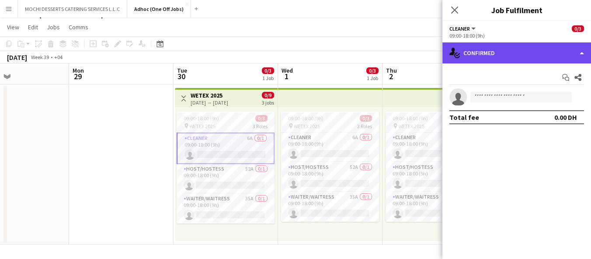
click at [574, 54] on div "single-neutral-actions-check-2 Confirmed" at bounding box center [517, 52] width 149 height 21
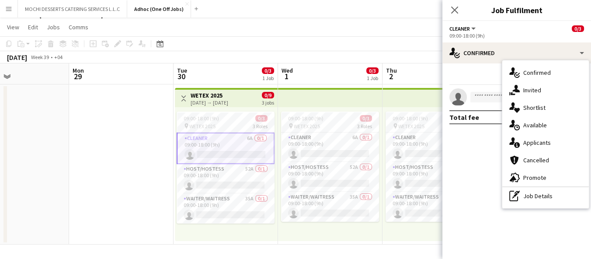
click at [484, 144] on mat-expansion-panel "check Confirmed Start chat Share single-neutral-actions Total fee 0.00 DH" at bounding box center [517, 161] width 149 height 196
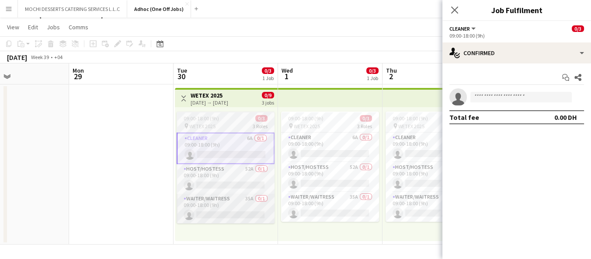
click at [216, 202] on app-card-role "Waiter/Waitress 35A 0/1 09:00-18:00 (9h) single-neutral-actions" at bounding box center [226, 209] width 98 height 30
click at [218, 206] on app-card-role "Waiter/Waitress 35A 0/1 09:00-18:00 (9h) single-neutral-actions" at bounding box center [226, 209] width 98 height 30
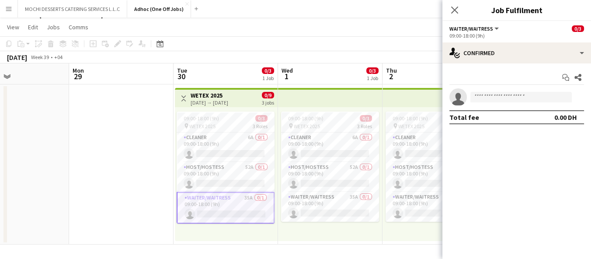
click at [238, 213] on app-card-role "Waiter/Waitress 35A 0/1 09:00-18:00 (9h) single-neutral-actions" at bounding box center [226, 207] width 98 height 31
click at [237, 216] on app-card-role "Waiter/Waitress 35A 0/1 09:00-18:00 (9h) single-neutral-actions" at bounding box center [226, 207] width 98 height 31
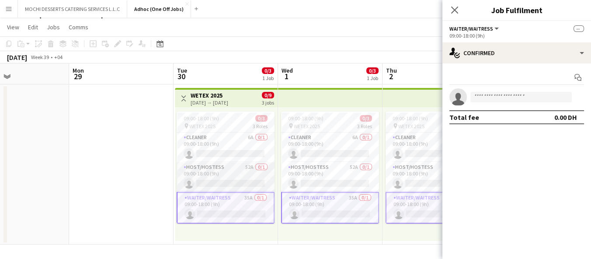
click at [220, 191] on app-card-role "Host/Hostess 52A 0/1 09:00-18:00 (9h) single-neutral-actions" at bounding box center [226, 177] width 98 height 30
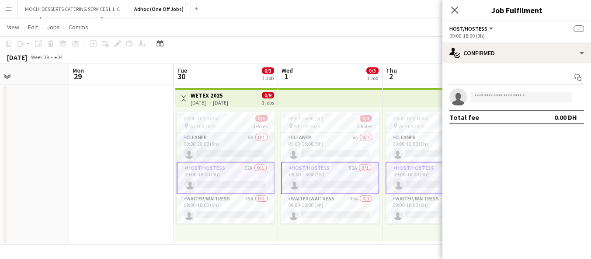
click at [223, 161] on app-card-role "Cleaner 6A 0/1 09:00-18:00 (9h) single-neutral-actions" at bounding box center [226, 148] width 98 height 30
click at [215, 143] on app-card-role "Cleaner 6A 0/1 09:00-18:00 (9h) single-neutral-actions" at bounding box center [226, 148] width 98 height 30
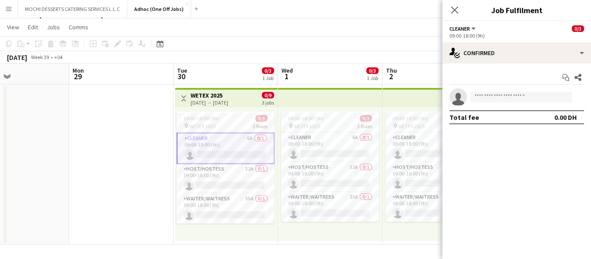
click at [213, 124] on span "WETEX 2025" at bounding box center [202, 126] width 26 height 7
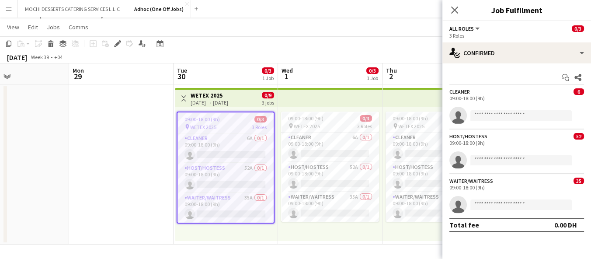
click at [479, 187] on div "09:00-18:00 (9h)" at bounding box center [517, 187] width 135 height 7
click at [460, 203] on icon at bounding box center [458, 207] width 12 height 12
click at [459, 29] on span "All roles" at bounding box center [462, 28] width 24 height 7
click at [462, 71] on li "Host/Hostess" at bounding box center [479, 73] width 44 height 8
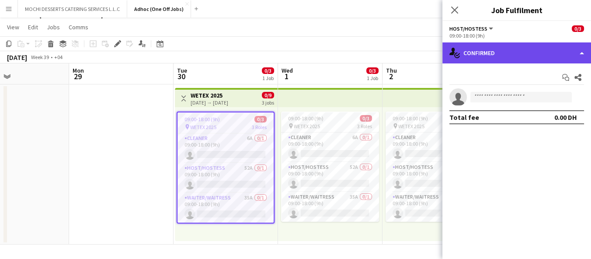
click at [453, 43] on div "single-neutral-actions-check-2 Confirmed" at bounding box center [517, 52] width 149 height 21
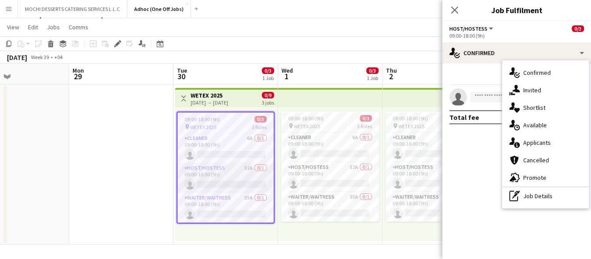
click at [208, 183] on app-card-role "Host/Hostess 52A 0/1 09:00-18:00 (9h) single-neutral-actions" at bounding box center [226, 178] width 96 height 30
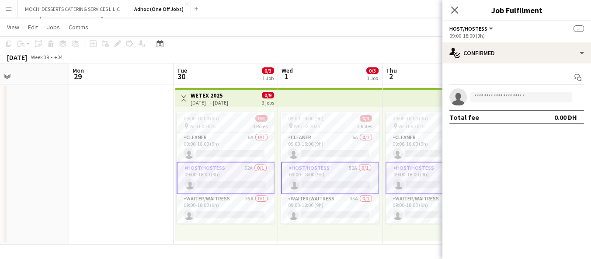
click at [584, 33] on app-options-switcher "Host/Hostess All roles Host/Hostess -- 09:00-18:00 (9h)" at bounding box center [517, 31] width 149 height 21
click at [226, 147] on app-card-role "Cleaner 6A 0/1 09:00-18:00 (9h) single-neutral-actions" at bounding box center [226, 148] width 98 height 30
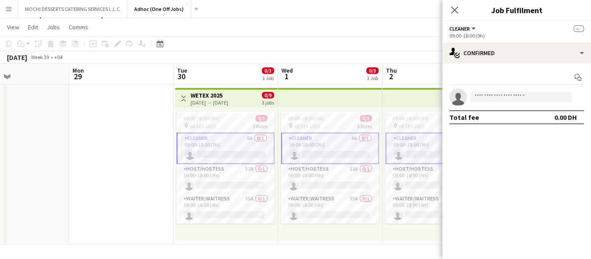
click at [214, 153] on app-card-role "Cleaner 6A 0/1 09:00-18:00 (9h) single-neutral-actions" at bounding box center [226, 148] width 98 height 31
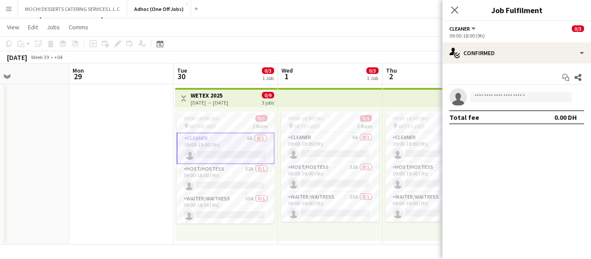
click at [219, 151] on app-card-role "Cleaner 6A 0/1 09:00-18:00 (9h) single-neutral-actions" at bounding box center [226, 148] width 98 height 31
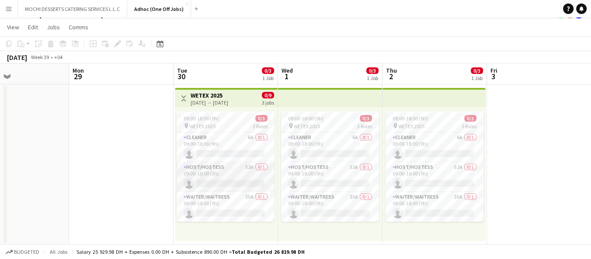
click at [218, 186] on app-card-role "Host/Hostess 52A 0/1 09:00-18:00 (9h) single-neutral-actions" at bounding box center [226, 177] width 98 height 30
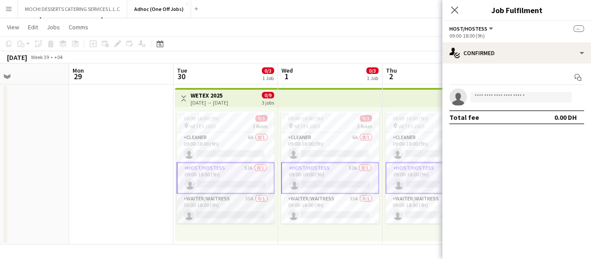
click at [224, 211] on app-card-role "Waiter/Waitress 35A 0/1 09:00-18:00 (9h) single-neutral-actions" at bounding box center [226, 209] width 98 height 30
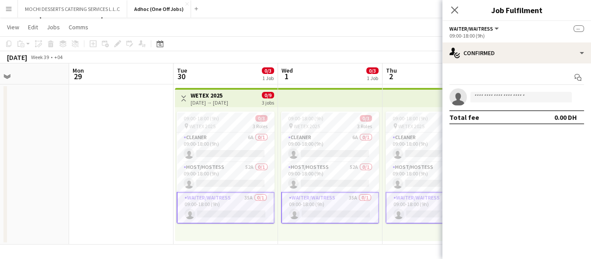
click at [0, 111] on app-date-cell at bounding box center [17, 164] width 105 height 160
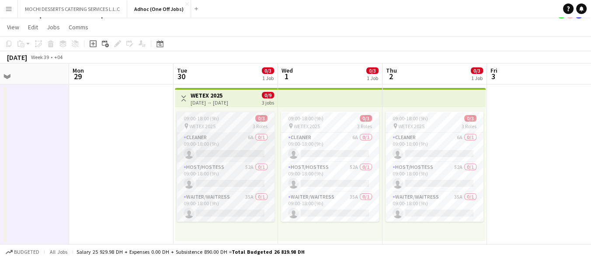
click at [233, 153] on app-card-role "Cleaner 6A 0/1 09:00-18:00 (9h) single-neutral-actions" at bounding box center [226, 148] width 98 height 30
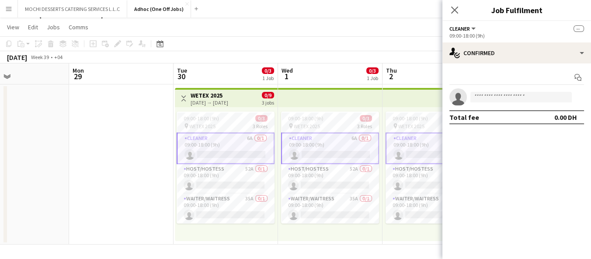
click at [220, 68] on app-board-header-date "Tue 30 0/3 1 Job" at bounding box center [226, 73] width 105 height 21
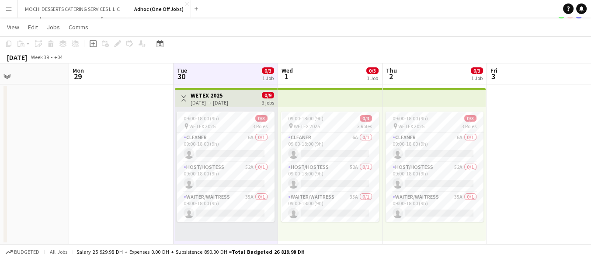
click at [236, 74] on app-board-header-date "Tue 30 0/3 1 Job" at bounding box center [226, 73] width 105 height 21
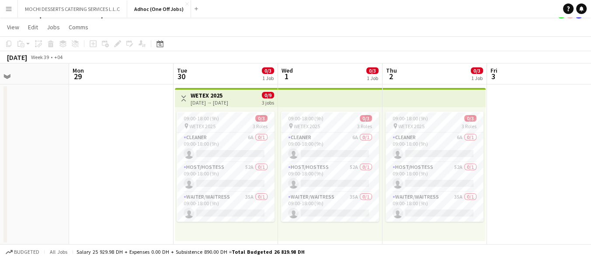
click at [224, 94] on h3 "WETEX 2025" at bounding box center [210, 95] width 38 height 8
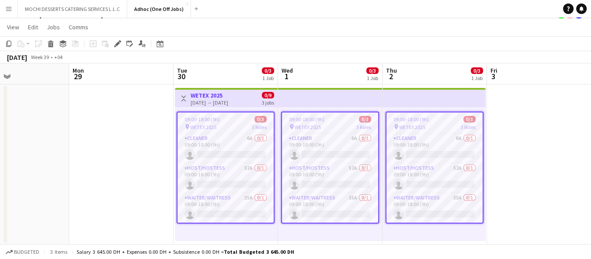
click at [228, 103] on div "[DATE] → [DATE]" at bounding box center [210, 102] width 38 height 7
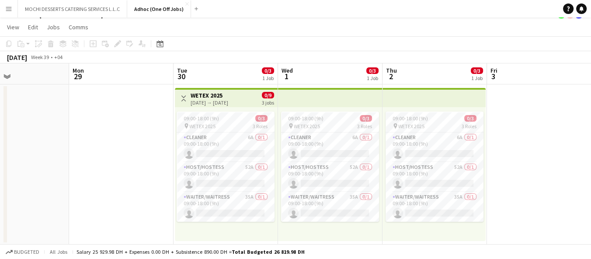
click at [217, 71] on app-board-header-date "Tue 30 0/3 1 Job" at bounding box center [226, 73] width 105 height 21
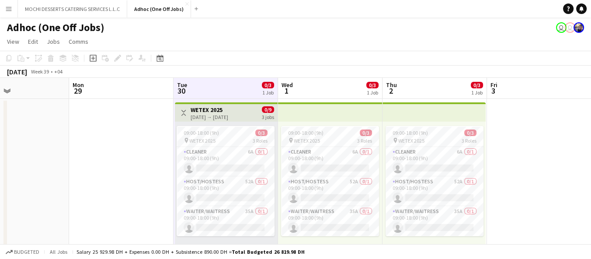
click at [227, 115] on div "[DATE] → [DATE]" at bounding box center [210, 117] width 38 height 7
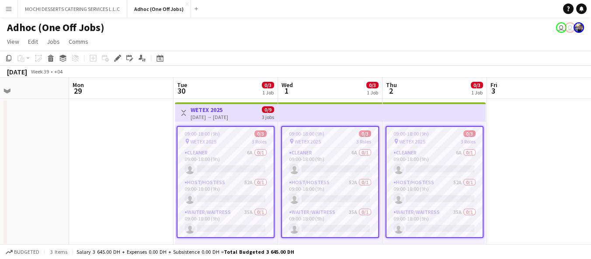
click at [228, 110] on h3 "WETEX 2025" at bounding box center [210, 110] width 38 height 8
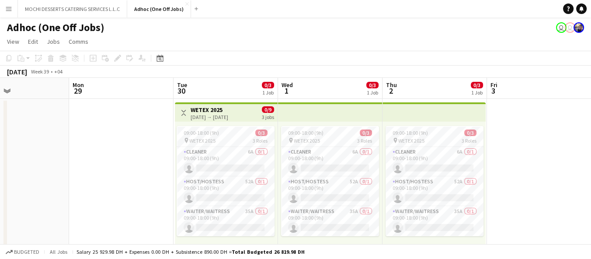
click at [228, 115] on div "[DATE] → [DATE]" at bounding box center [210, 117] width 38 height 7
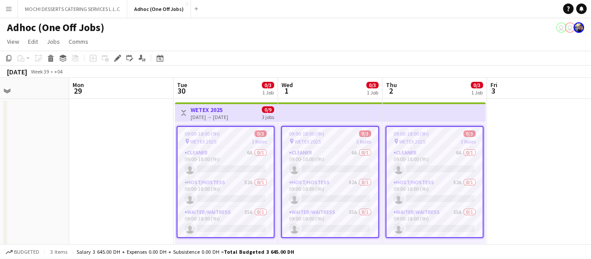
click at [212, 108] on h3 "WETEX 2025" at bounding box center [210, 110] width 38 height 8
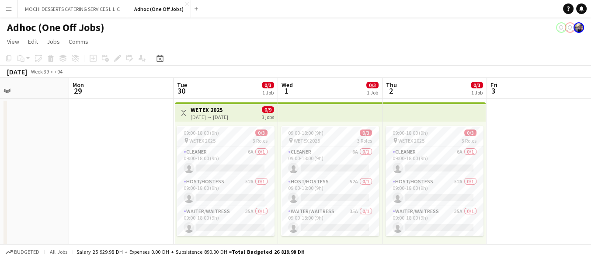
click at [221, 114] on div "[DATE] → [DATE]" at bounding box center [210, 117] width 38 height 7
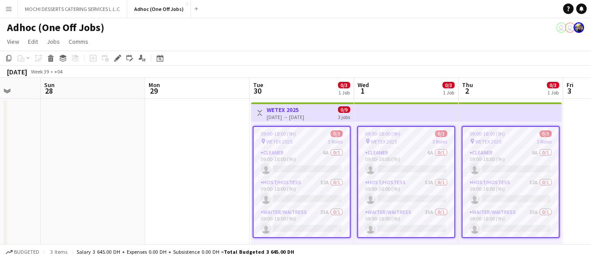
scroll to position [0, 254]
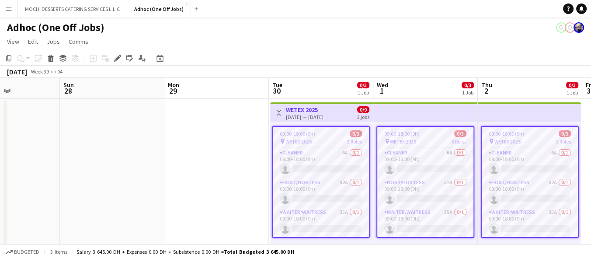
click at [318, 111] on h3 "WETEX 2025" at bounding box center [305, 110] width 38 height 8
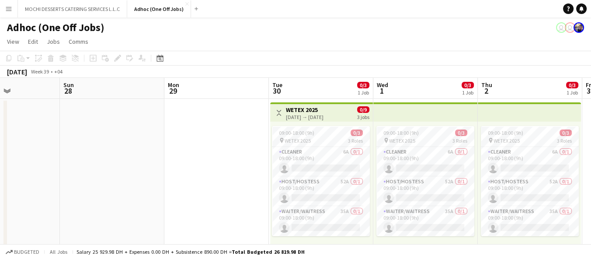
click at [313, 114] on div "[DATE] → [DATE]" at bounding box center [305, 117] width 38 height 7
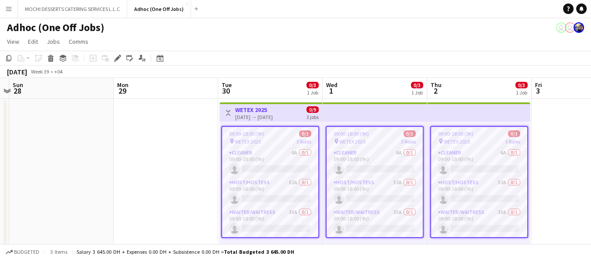
scroll to position [0, 307]
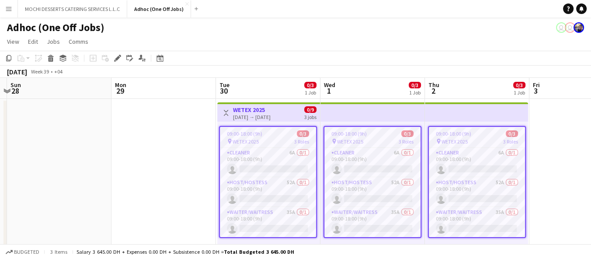
click at [253, 87] on app-board-header-date "Tue 30 0/3 1 Job" at bounding box center [268, 88] width 105 height 21
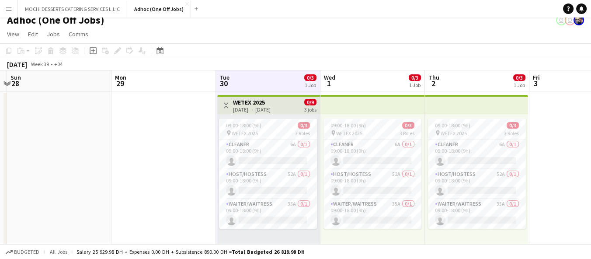
scroll to position [14, 0]
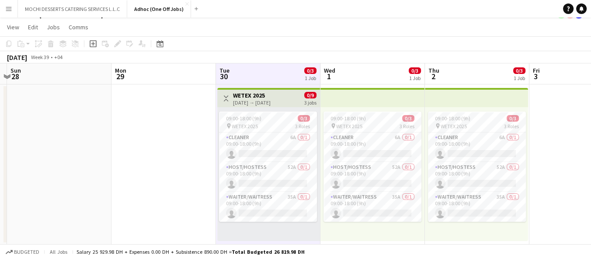
click at [268, 72] on app-board-header-date "Tue 30 0/3 1 Job" at bounding box center [268, 73] width 105 height 21
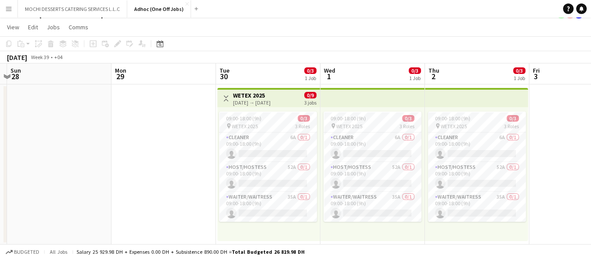
click at [266, 82] on app-board-header-date "Tue 30 0/3 1 Job" at bounding box center [268, 73] width 105 height 21
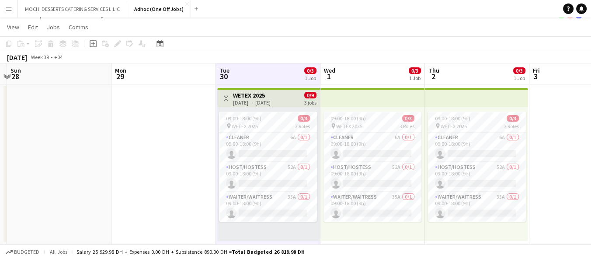
click at [266, 100] on div "[DATE] → [DATE]" at bounding box center [252, 102] width 38 height 7
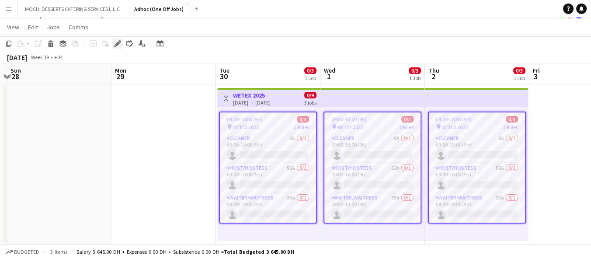
click at [115, 44] on icon at bounding box center [117, 44] width 5 height 5
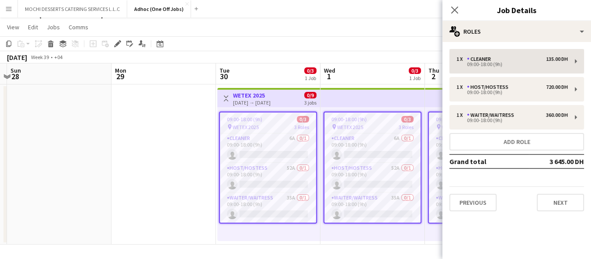
click at [567, 62] on div "135.00 DH" at bounding box center [557, 59] width 22 height 6
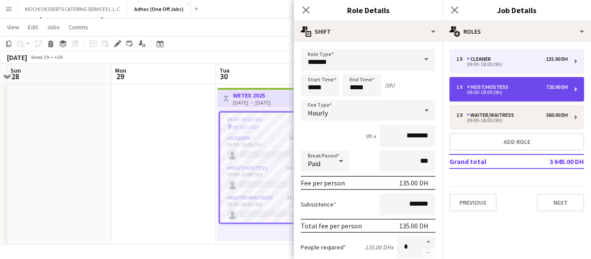
click at [538, 87] on div "1 x Host/Hostess 720.00 DH" at bounding box center [513, 87] width 112 height 6
type input "**********"
type input "********"
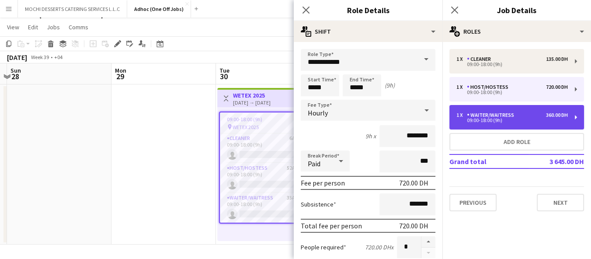
click at [532, 117] on div "1 x Waiter/Waitress 360.00 DH" at bounding box center [513, 115] width 112 height 6
type input "**********"
type input "********"
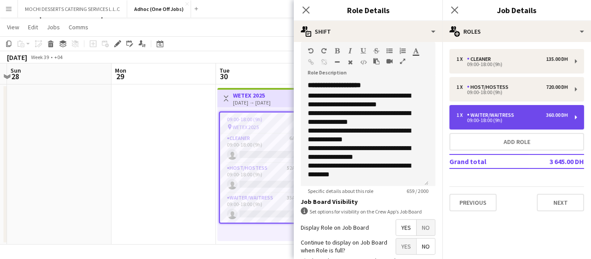
scroll to position [238, 0]
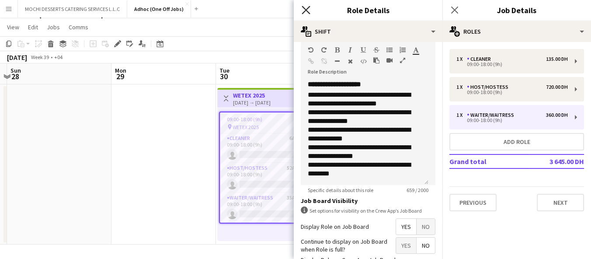
click at [308, 8] on icon at bounding box center [306, 10] width 8 height 8
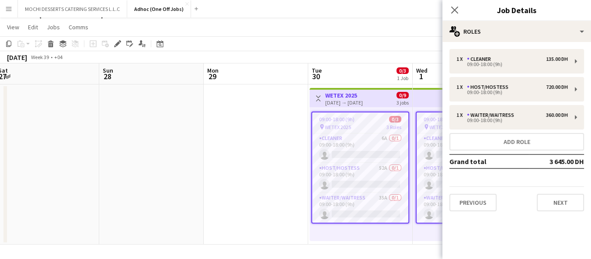
scroll to position [0, 212]
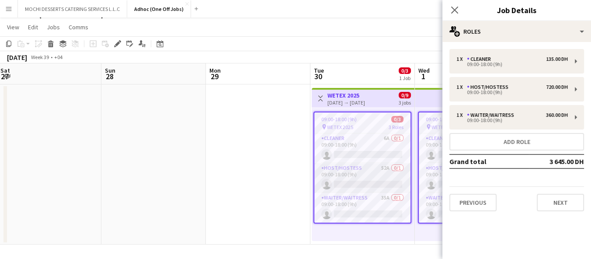
click at [343, 172] on app-card-role "Host/Hostess 52A 0/1 09:00-18:00 (9h) single-neutral-actions" at bounding box center [363, 178] width 96 height 30
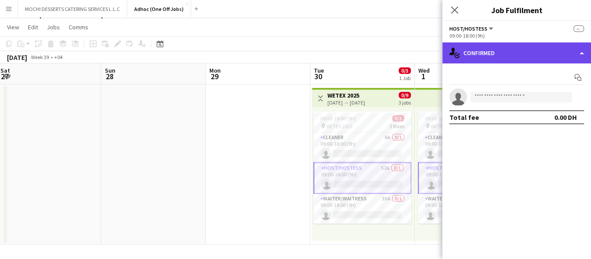
click at [512, 60] on div "single-neutral-actions-check-2 Confirmed" at bounding box center [517, 52] width 149 height 21
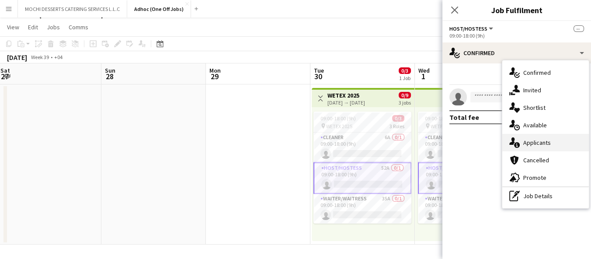
click at [544, 140] on div "single-neutral-actions-information Applicants" at bounding box center [546, 142] width 87 height 17
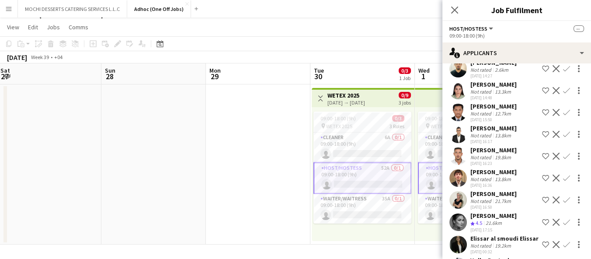
scroll to position [737, 0]
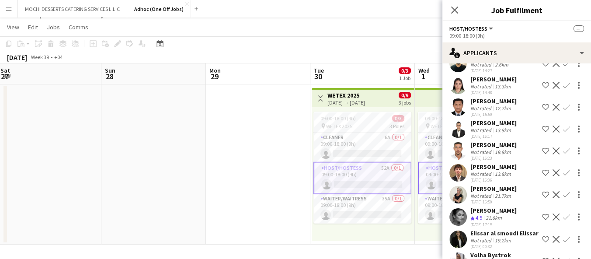
click at [486, 214] on div "21.6km" at bounding box center [494, 217] width 20 height 7
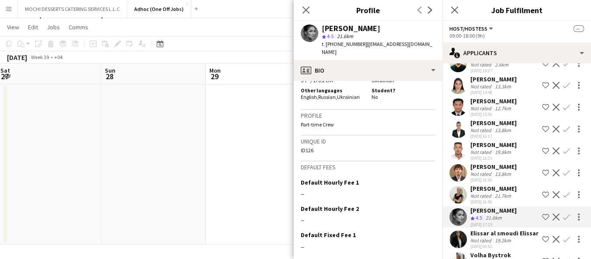
scroll to position [532, 0]
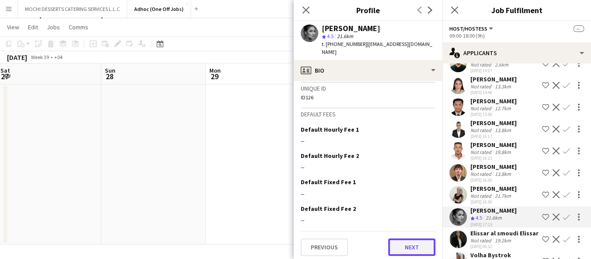
click at [409, 246] on button "Next" at bounding box center [411, 246] width 47 height 17
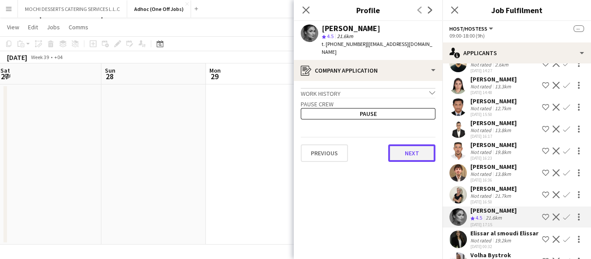
click at [416, 154] on button "Next" at bounding box center [411, 152] width 47 height 17
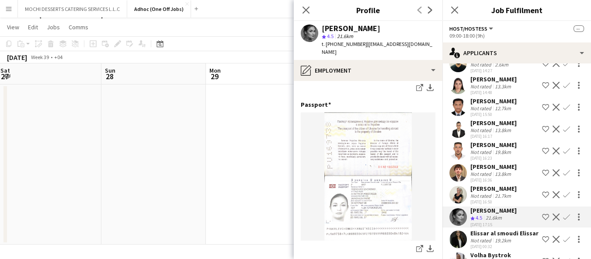
scroll to position [225, 0]
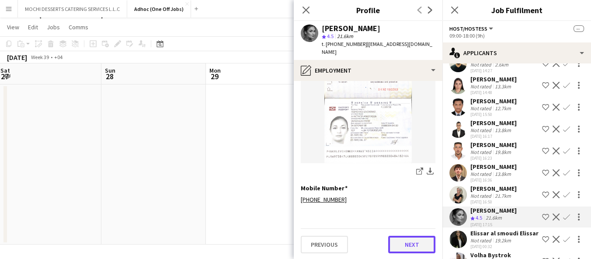
click at [412, 250] on button "Next" at bounding box center [411, 244] width 47 height 17
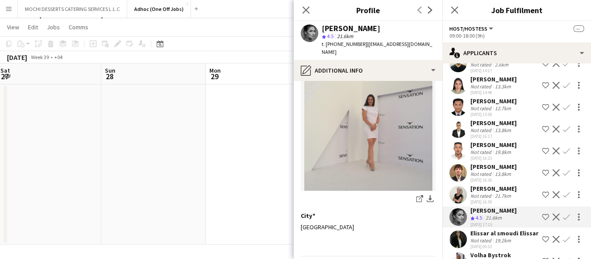
scroll to position [117, 0]
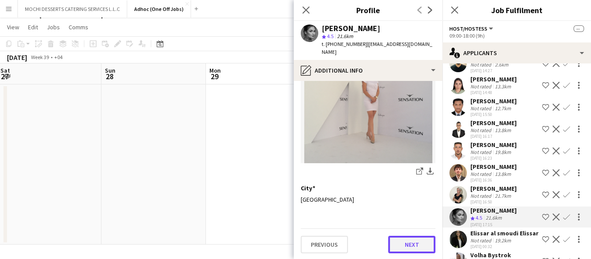
click at [404, 250] on button "Next" at bounding box center [411, 244] width 47 height 17
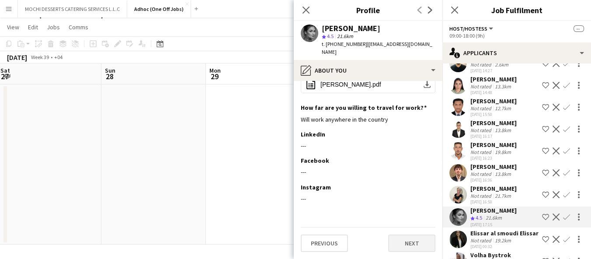
scroll to position [79, 0]
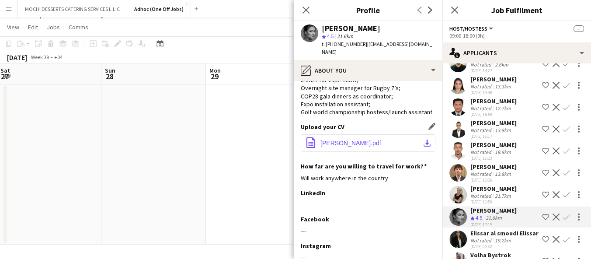
click at [344, 147] on span "A.Levchenko.pdf" at bounding box center [351, 143] width 61 height 7
click at [256, 198] on app-date-cell at bounding box center [258, 164] width 105 height 160
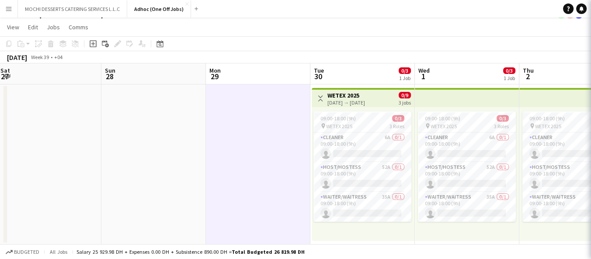
scroll to position [0, 0]
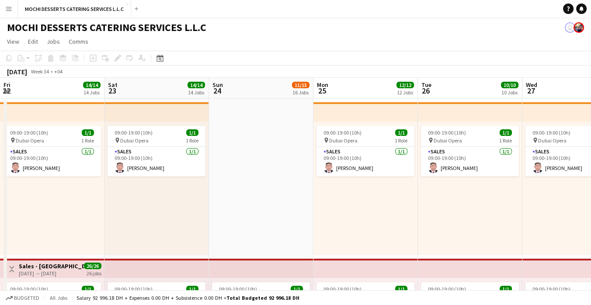
scroll to position [0, 294]
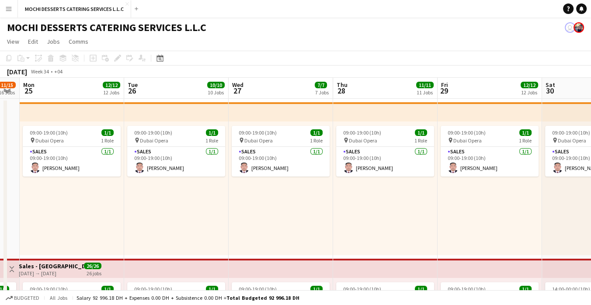
click at [237, 261] on app-top-bar at bounding box center [281, 268] width 105 height 19
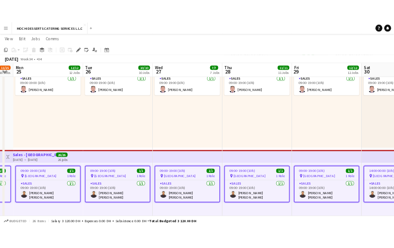
scroll to position [66, 0]
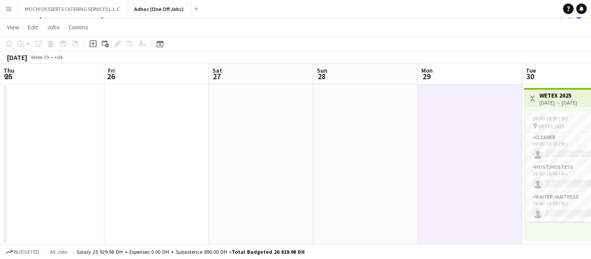
scroll to position [0, 212]
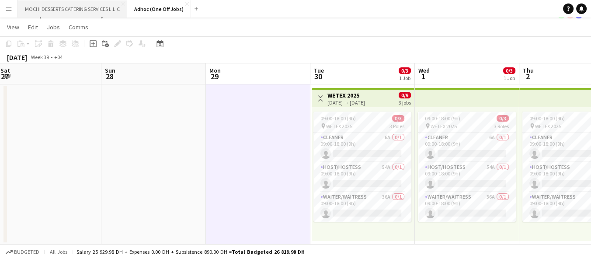
click at [48, 6] on button "MOCHI DESSERTS CATERING SERVICES L.L.C Close" at bounding box center [72, 8] width 109 height 17
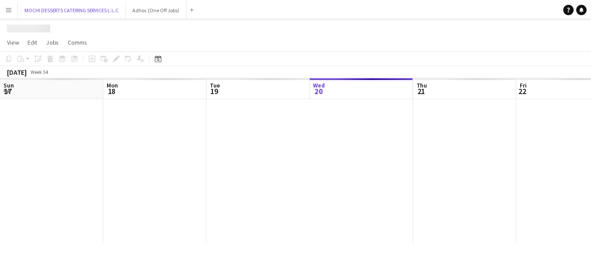
scroll to position [0, 209]
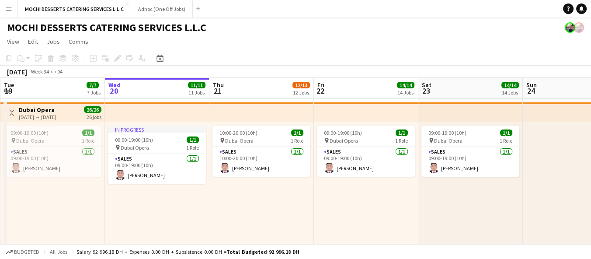
click at [11, 7] on app-icon "Menu" at bounding box center [8, 8] width 7 height 7
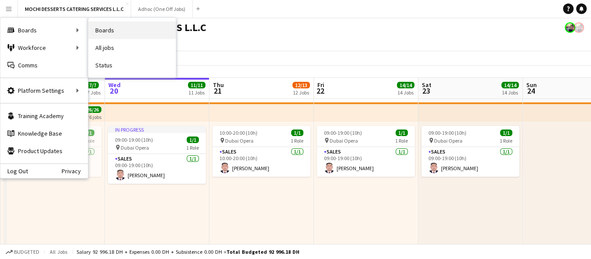
click at [100, 35] on link "Boards" at bounding box center [131, 29] width 87 height 17
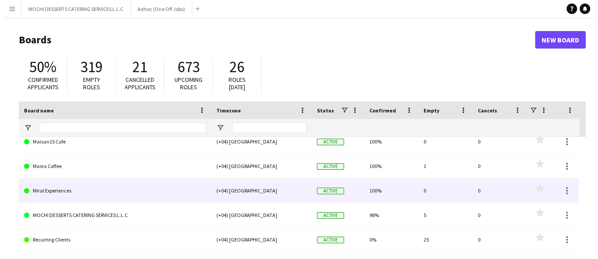
scroll to position [61, 0]
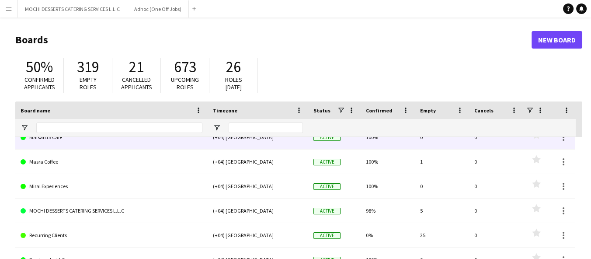
click at [47, 138] on link "Maisan15 Cafe" at bounding box center [112, 137] width 182 height 24
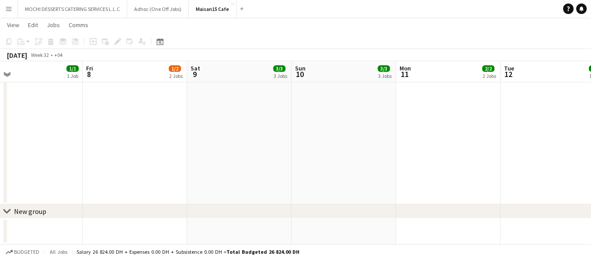
scroll to position [0, 232]
click at [235, 2] on button "Maisan15 Cafe Close" at bounding box center [213, 8] width 48 height 17
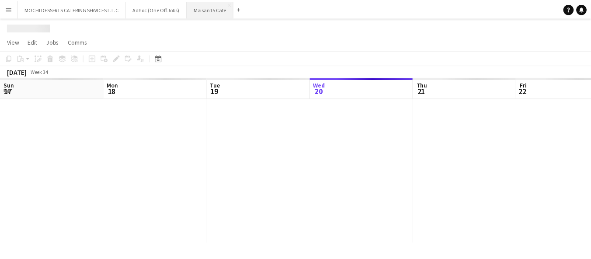
scroll to position [0, 209]
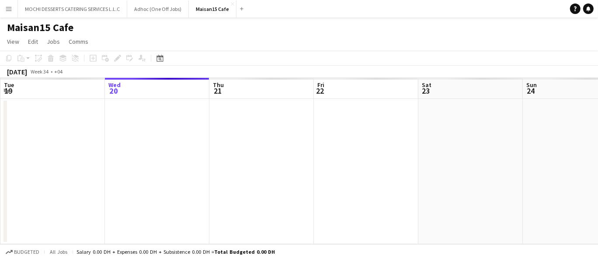
click at [7, 10] on app-icon "Menu" at bounding box center [8, 8] width 7 height 7
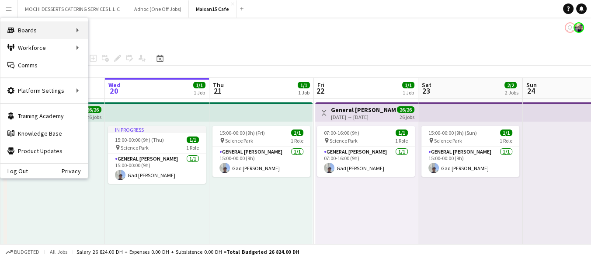
click at [50, 32] on div "Boards Boards" at bounding box center [43, 29] width 87 height 17
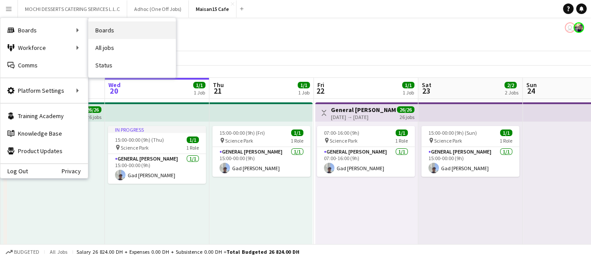
click at [115, 30] on link "Boards" at bounding box center [131, 29] width 87 height 17
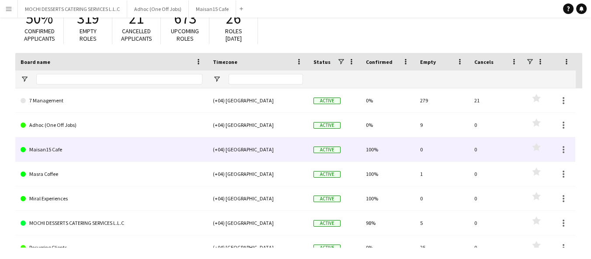
click at [49, 149] on link "Maisan15 Cafe" at bounding box center [112, 149] width 182 height 24
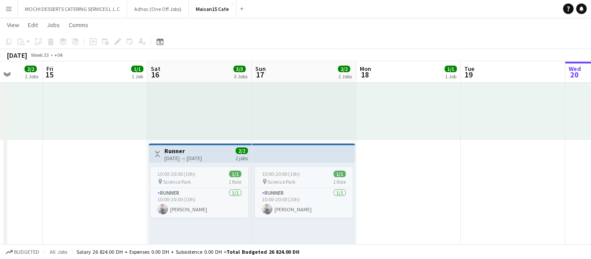
scroll to position [0, 376]
click at [201, 153] on h3 "Runner" at bounding box center [183, 151] width 38 height 8
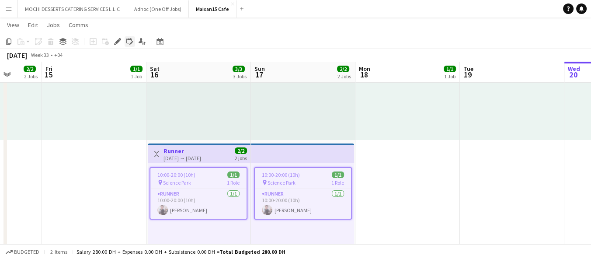
click at [128, 41] on icon "Edit linked Job" at bounding box center [129, 41] width 7 height 7
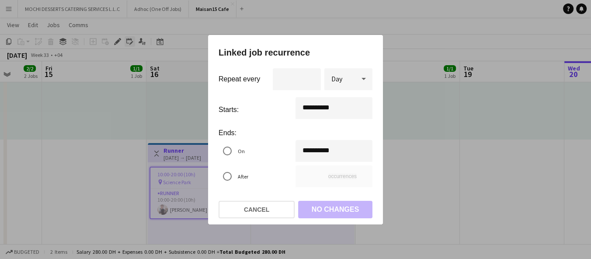
scroll to position [0, 0]
click at [189, 132] on div at bounding box center [295, 129] width 591 height 259
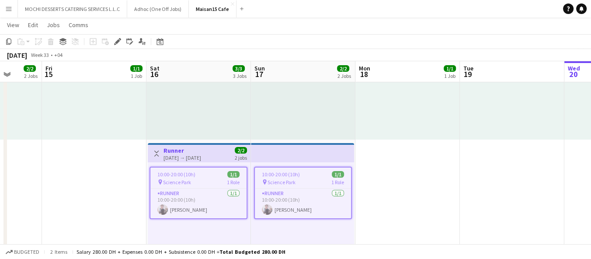
scroll to position [115, 0]
click at [126, 42] on icon "Edit linked Job" at bounding box center [129, 41] width 7 height 7
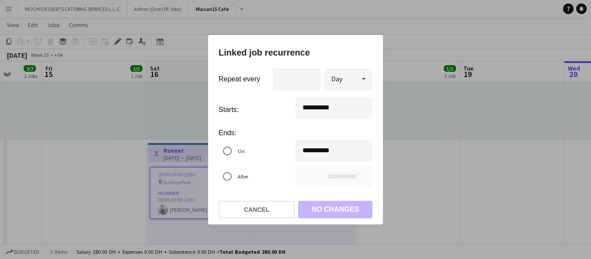
click at [142, 117] on div at bounding box center [295, 129] width 591 height 259
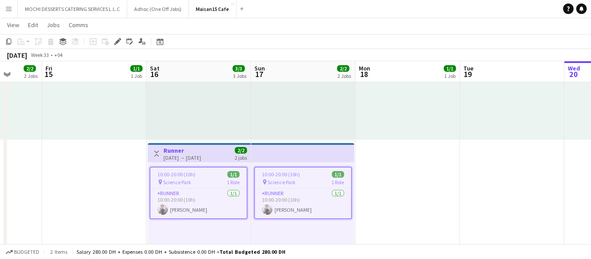
scroll to position [115, 0]
click at [115, 44] on icon at bounding box center [115, 44] width 2 height 2
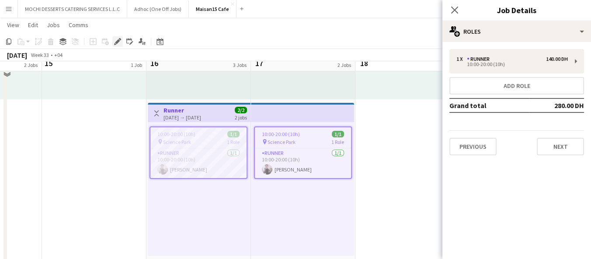
scroll to position [157, 0]
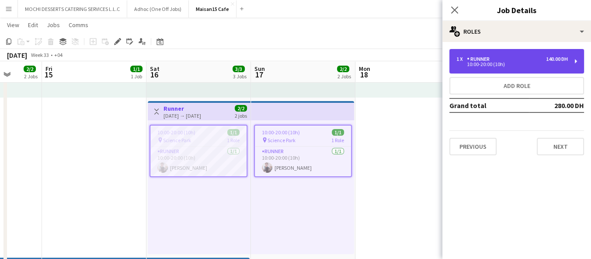
click at [551, 58] on div "140.00 DH" at bounding box center [557, 59] width 22 height 6
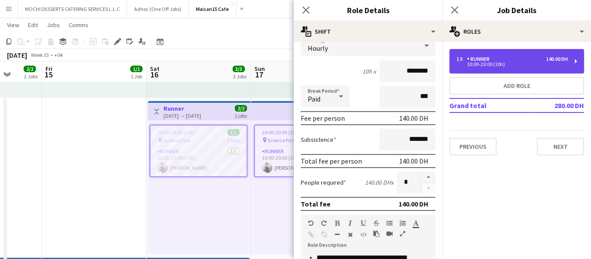
scroll to position [77, 0]
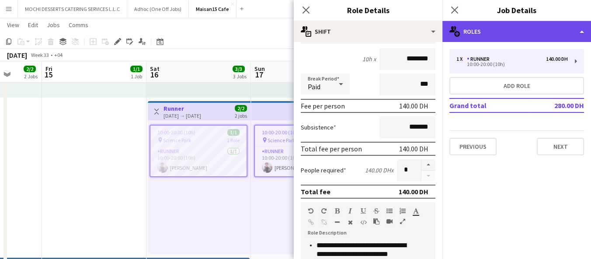
click at [504, 31] on div "multiple-users-add Roles" at bounding box center [517, 31] width 149 height 21
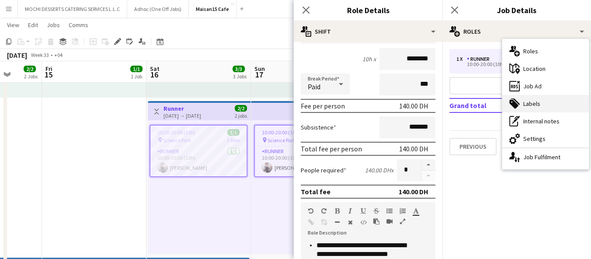
click at [541, 104] on div "tags-double Labels" at bounding box center [546, 103] width 87 height 17
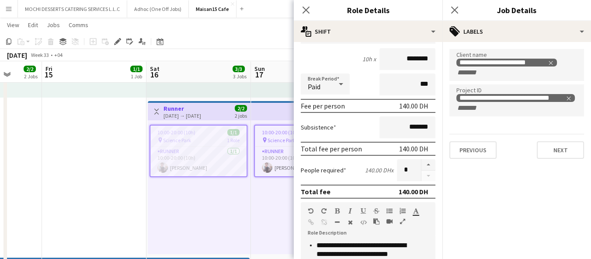
click at [105, 204] on app-date-cell "15:00-00:00 (9h) (Sat) 1/1 pin Science Park 1 Role General [PERSON_NAME] [DATE]…" at bounding box center [94, 256] width 105 height 630
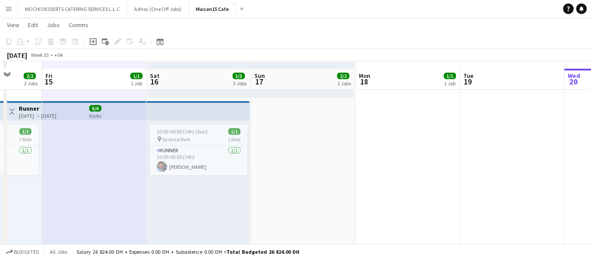
scroll to position [321, 0]
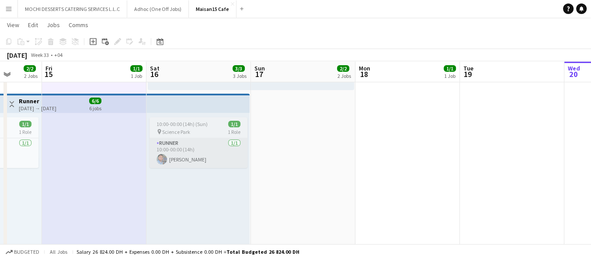
click at [167, 154] on app-card-role "Runner [DATE] 10:00-00:00 (14h) [PERSON_NAME]" at bounding box center [199, 153] width 98 height 30
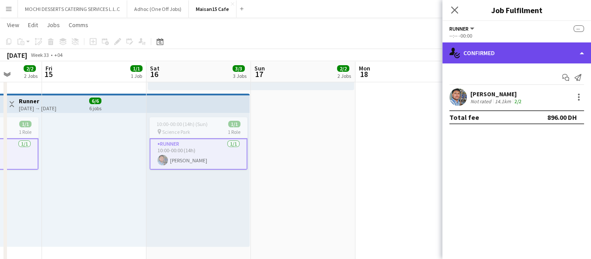
click at [558, 61] on div "single-neutral-actions-check-2 Confirmed" at bounding box center [517, 52] width 149 height 21
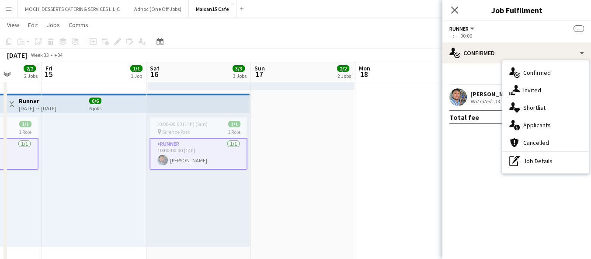
click at [469, 105] on div "[PERSON_NAME] Not rated 14.1km 2/2" at bounding box center [517, 96] width 149 height 17
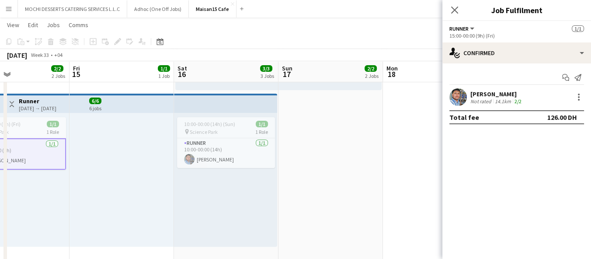
scroll to position [0, 184]
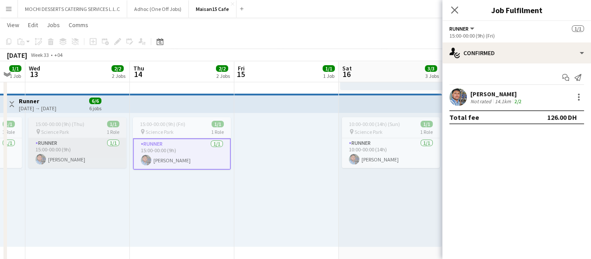
click at [94, 139] on app-card-role "Runner [DATE] 15:00-00:00 (9h) [PERSON_NAME]" at bounding box center [77, 153] width 98 height 30
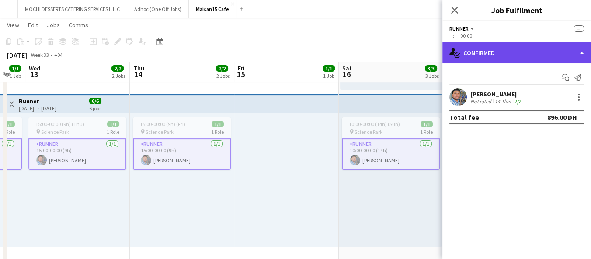
click at [520, 59] on div "single-neutral-actions-check-2 Confirmed" at bounding box center [517, 52] width 149 height 21
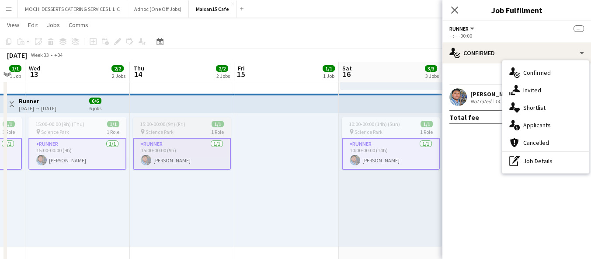
click at [134, 128] on app-job-card "15:00-00:00 (9h) (Fri) 1/1 pin Science Park 1 Role Runner [DATE] 15:00-00:00 (9…" at bounding box center [182, 143] width 98 height 52
click at [135, 128] on app-job-card "15:00-00:00 (9h) (Fri) 1/1 pin Science Park 1 Role Runner [DATE] 15:00-00:00 (9…" at bounding box center [182, 143] width 98 height 52
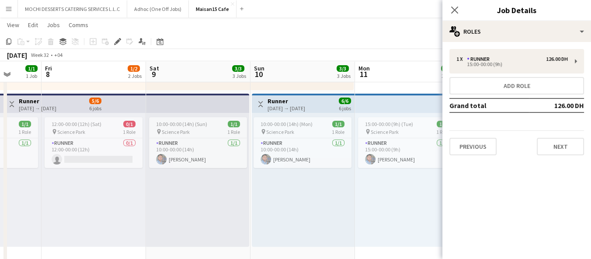
scroll to position [0, 270]
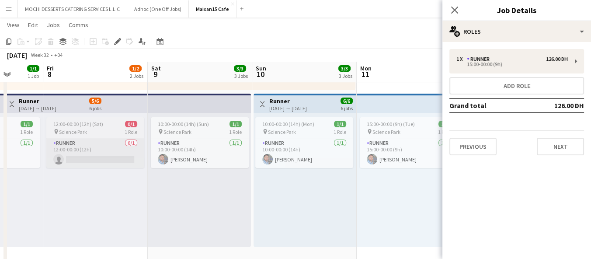
click at [108, 143] on app-card-role "Runner 0/1 12:00-00:00 (12h) single-neutral-actions" at bounding box center [95, 153] width 98 height 30
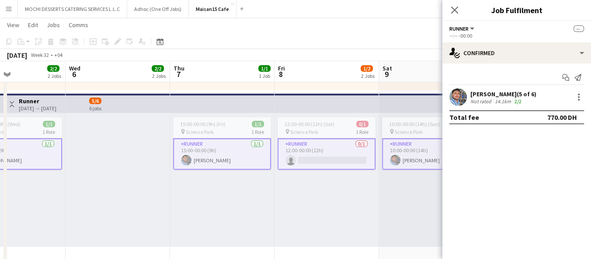
scroll to position [0, 245]
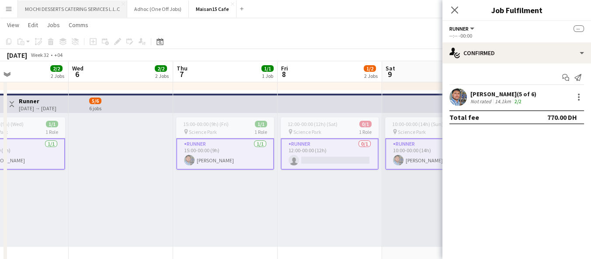
click at [91, 11] on button "MOCHI DESSERTS CATERING SERVICES L.L.C Close" at bounding box center [72, 8] width 109 height 17
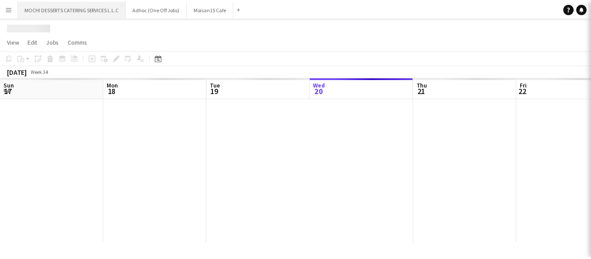
scroll to position [0, 209]
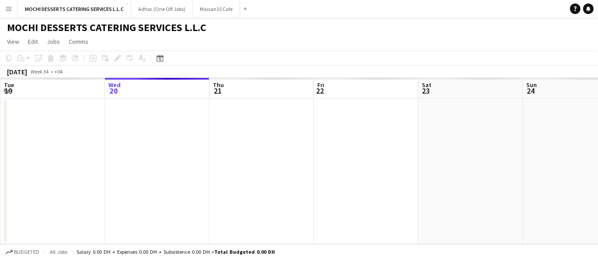
click at [13, 13] on button "Menu" at bounding box center [8, 8] width 17 height 17
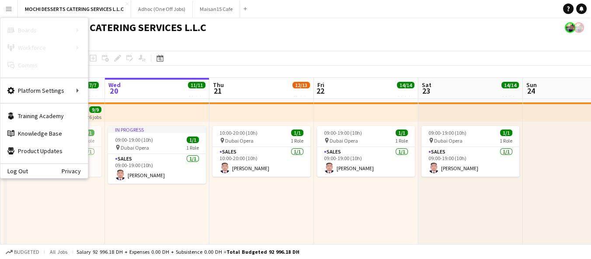
scroll to position [0, 237]
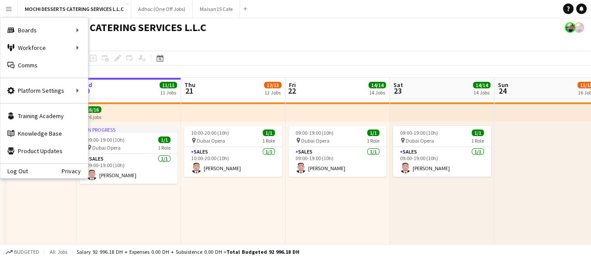
click at [234, 33] on div "MOCHI DESSERTS CATERING SERVICES L.L.C" at bounding box center [295, 25] width 591 height 17
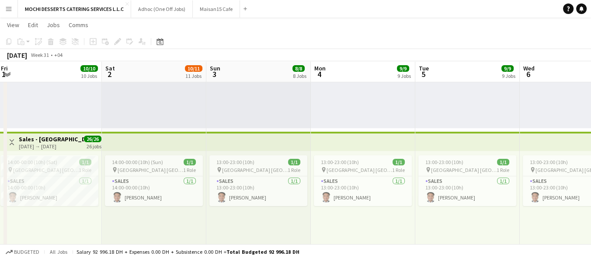
scroll to position [283, 0]
click at [63, 169] on div "pin [GEOGRAPHIC_DATA] [GEOGRAPHIC_DATA] 1 Role" at bounding box center [49, 170] width 98 height 7
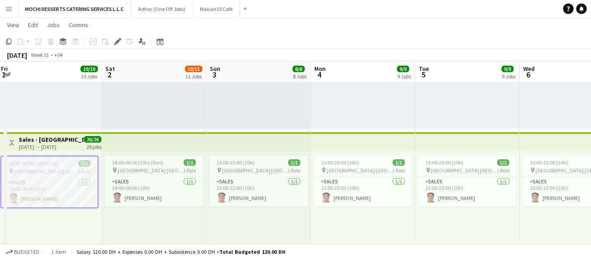
click at [59, 164] on div "14:00-00:00 (10h) (Sat) 1/1" at bounding box center [49, 163] width 96 height 7
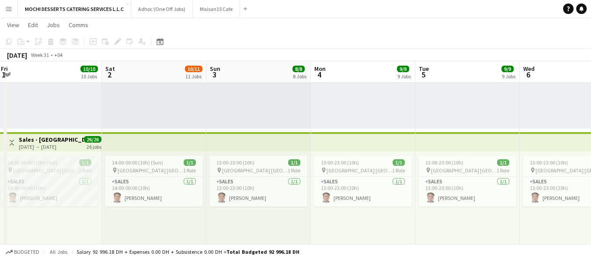
click at [59, 164] on div "14:00-00:00 (10h) (Sat) 1/1" at bounding box center [49, 162] width 98 height 7
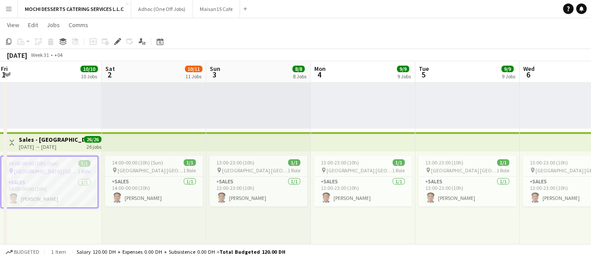
click at [60, 140] on h3 "Sales - [GEOGRAPHIC_DATA]" at bounding box center [51, 140] width 65 height 8
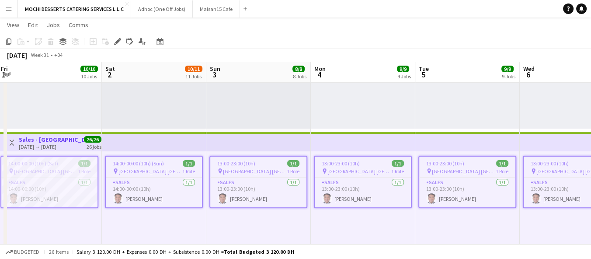
click at [64, 145] on div "[DATE] → [DATE]" at bounding box center [51, 146] width 65 height 7
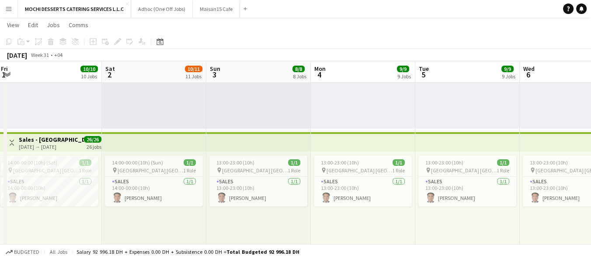
click at [64, 145] on div "[DATE] → [DATE]" at bounding box center [51, 146] width 65 height 7
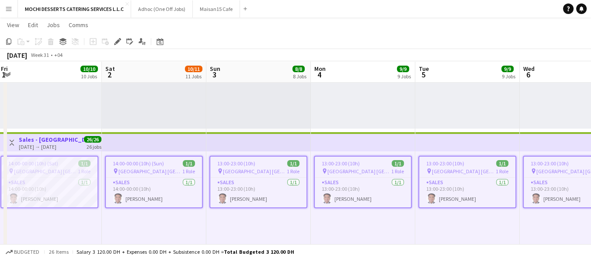
click at [58, 172] on div "pin [GEOGRAPHIC_DATA] [GEOGRAPHIC_DATA] 1 Role" at bounding box center [49, 171] width 96 height 7
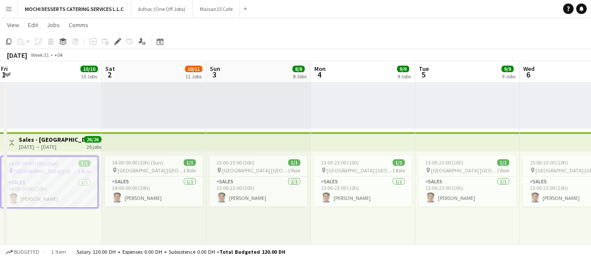
click at [58, 172] on div "pin [GEOGRAPHIC_DATA] [GEOGRAPHIC_DATA] 1 Role" at bounding box center [49, 171] width 96 height 7
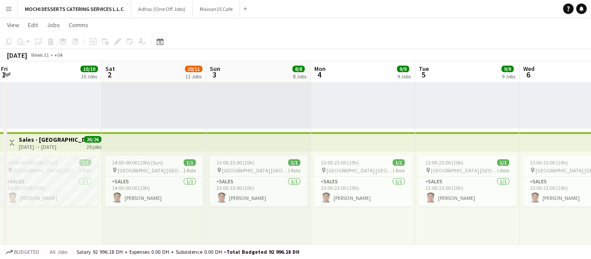
click at [60, 161] on div "14:00-00:00 (10h) (Sat) 1/1" at bounding box center [49, 162] width 98 height 7
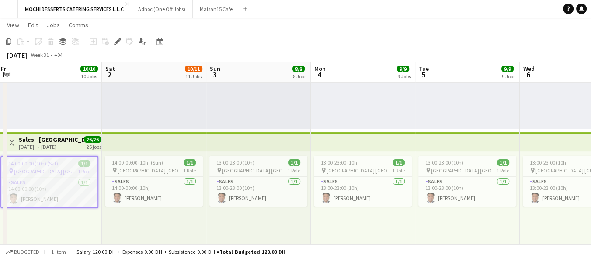
click at [60, 161] on div "14:00-00:00 (10h) (Sat) 1/1" at bounding box center [49, 163] width 96 height 7
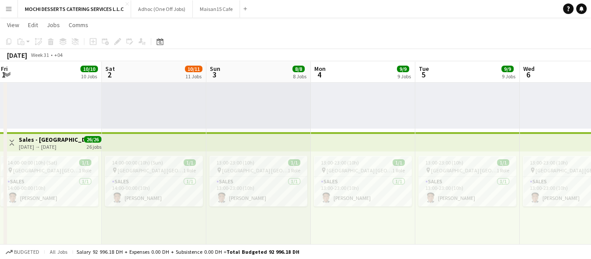
click at [84, 145] on div "26/26 26 jobs" at bounding box center [92, 143] width 17 height 14
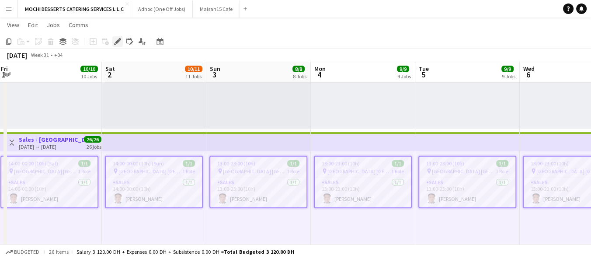
click at [116, 42] on icon at bounding box center [117, 41] width 5 height 5
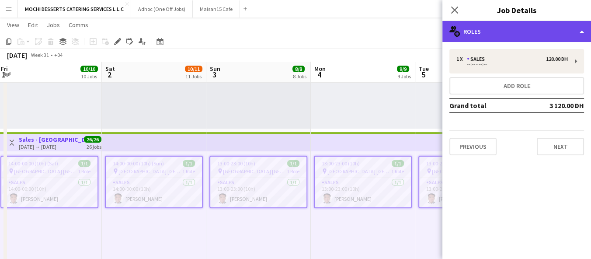
click at [494, 28] on div "multiple-users-add Roles" at bounding box center [517, 31] width 149 height 21
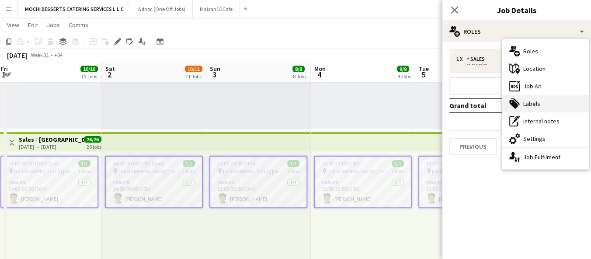
click at [541, 108] on div "tags-double Labels" at bounding box center [546, 103] width 87 height 17
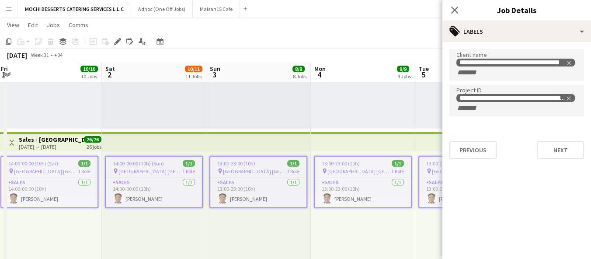
click at [318, 136] on app-top-bar at bounding box center [363, 141] width 105 height 19
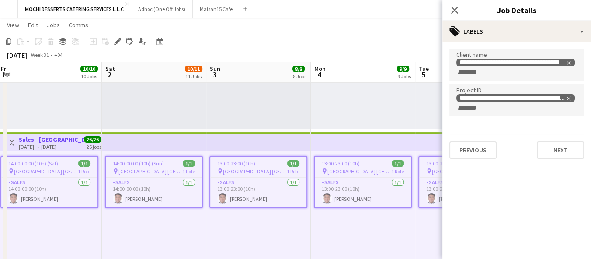
click at [372, 119] on div "09:00-19:00 (10h) 1/1 pin [GEOGRAPHIC_DATA] 1 Role Sales [DATE] 09:00-19:00 (10…" at bounding box center [363, 62] width 105 height 134
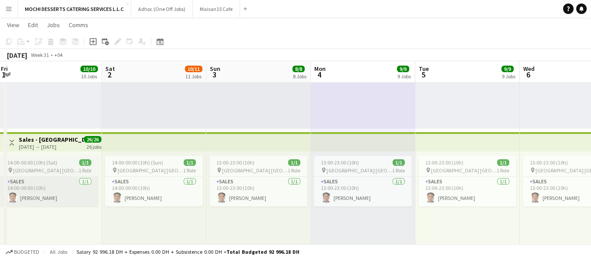
click at [16, 179] on app-card-role "Sales [DATE] 14:00-00:00 (10h) [PERSON_NAME]" at bounding box center [49, 192] width 98 height 30
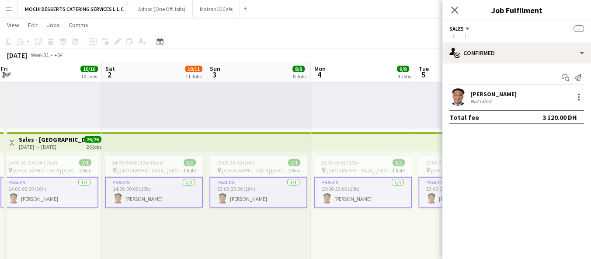
click at [317, 222] on div "13:00-23:00 (10h) 1/1 pin Yas Mall [GEOGRAPHIC_DATA] 1 Role Sales [DATE] 13:00-…" at bounding box center [363, 218] width 105 height 134
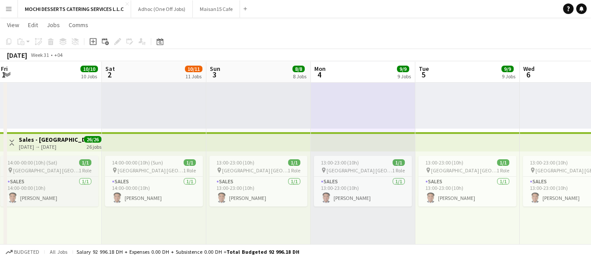
click at [49, 160] on span "14:00-00:00 (10h) (Sat)" at bounding box center [32, 162] width 50 height 7
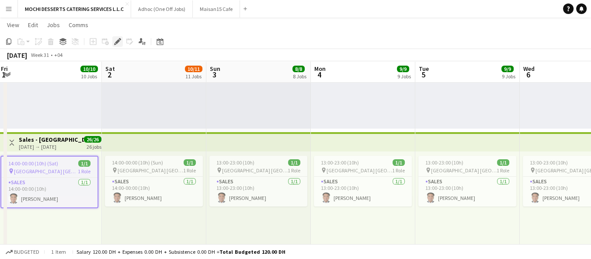
click at [115, 44] on icon at bounding box center [115, 44] width 2 height 2
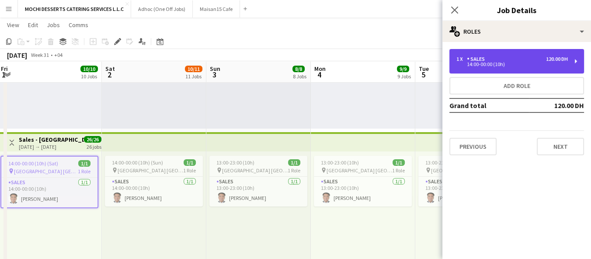
click at [521, 65] on div "14:00-00:00 (10h)" at bounding box center [513, 64] width 112 height 4
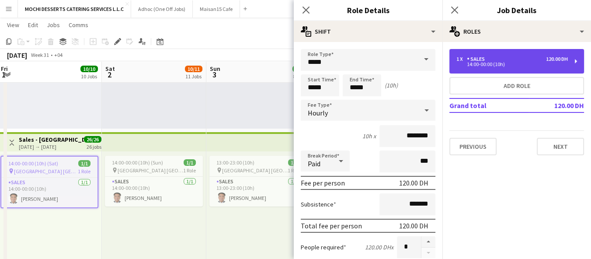
scroll to position [70, 0]
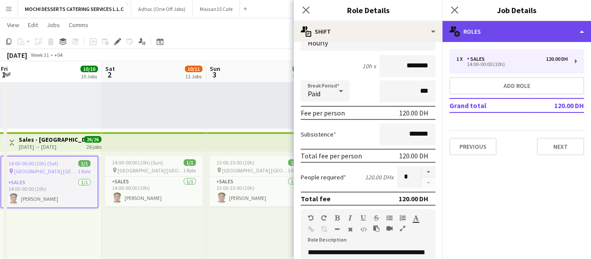
click at [502, 31] on div "multiple-users-add Roles" at bounding box center [517, 31] width 149 height 21
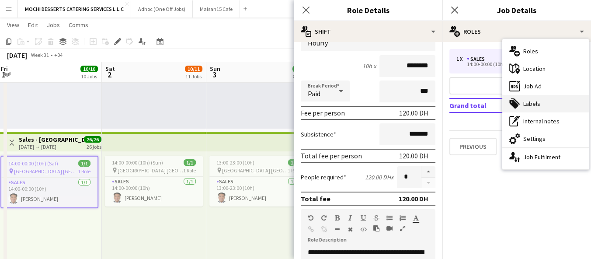
click at [542, 102] on div "tags-double Labels" at bounding box center [546, 103] width 87 height 17
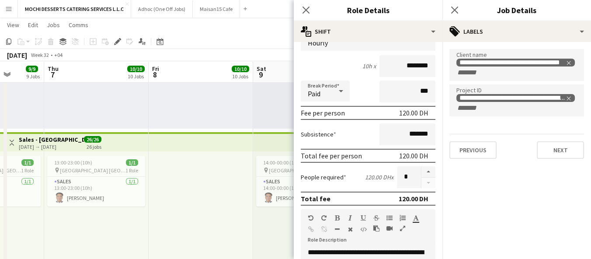
scroll to position [0, 337]
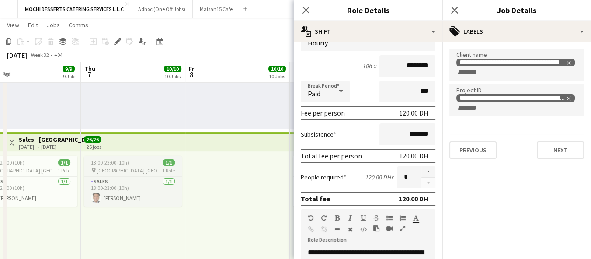
click at [145, 165] on div "13:00-23:00 (10h) 1/1" at bounding box center [133, 162] width 98 height 7
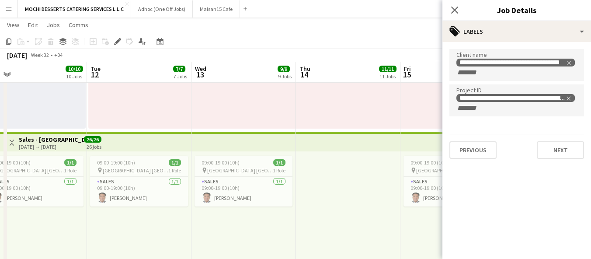
scroll to position [0, 366]
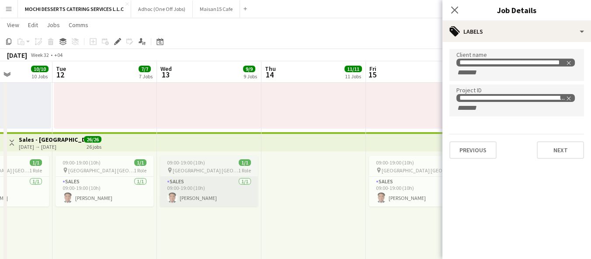
click at [174, 177] on app-card-role "Sales [DATE] 09:00-19:00 (10h) [PERSON_NAME]" at bounding box center [209, 192] width 98 height 30
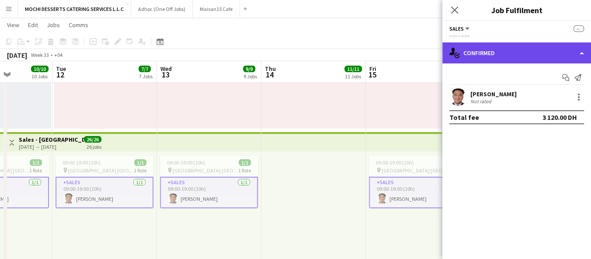
click at [489, 56] on div "single-neutral-actions-check-2 Confirmed" at bounding box center [517, 52] width 149 height 21
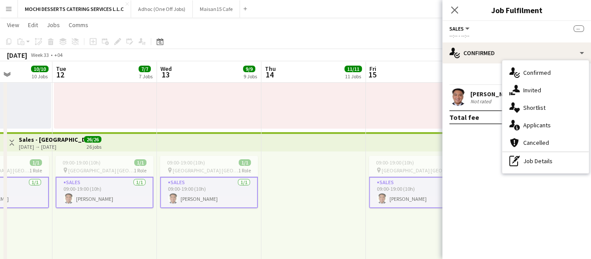
click at [101, 155] on div "09:00-19:00 (10h) 1/1 pin Yas Mall [GEOGRAPHIC_DATA] 1 Role Sales [DATE] 09:00-…" at bounding box center [104, 218] width 105 height 134
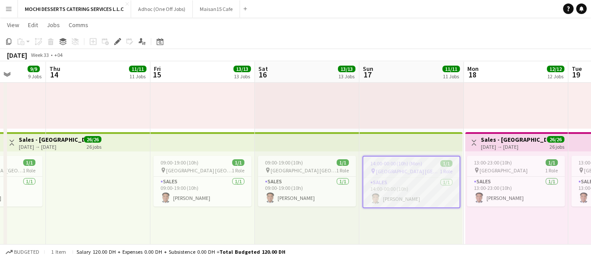
scroll to position [0, 373]
click at [427, 168] on div "pin [GEOGRAPHIC_DATA] [GEOGRAPHIC_DATA] 1 Role" at bounding box center [411, 171] width 96 height 7
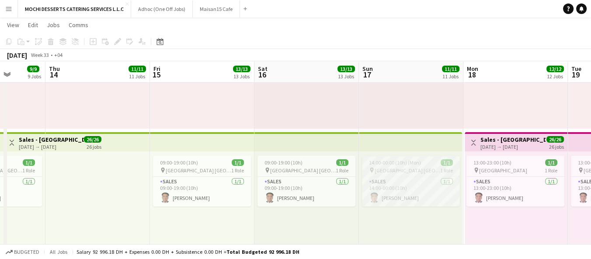
click at [431, 170] on div "pin [GEOGRAPHIC_DATA] [GEOGRAPHIC_DATA] 1 Role" at bounding box center [411, 170] width 98 height 7
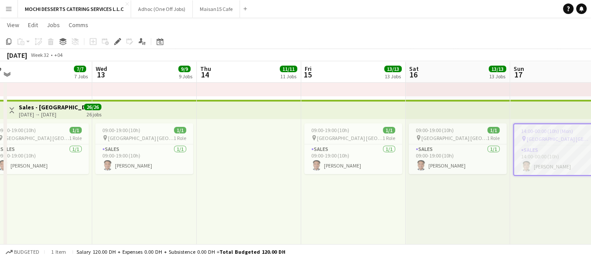
scroll to position [0, 329]
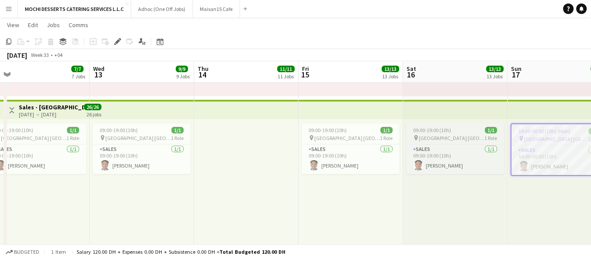
click at [464, 135] on div "pin [GEOGRAPHIC_DATA] [GEOGRAPHIC_DATA] 1 Role" at bounding box center [455, 137] width 98 height 7
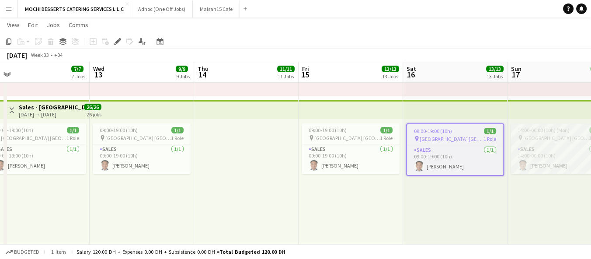
click at [548, 135] on span "[GEOGRAPHIC_DATA] [GEOGRAPHIC_DATA]" at bounding box center [557, 138] width 66 height 7
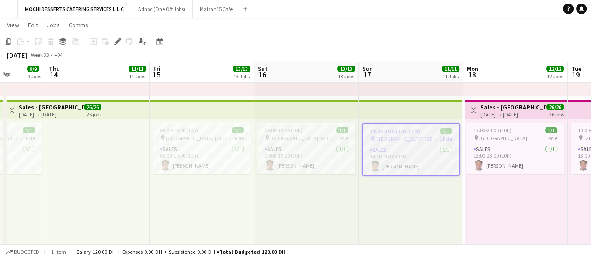
scroll to position [0, 373]
click at [510, 107] on h3 "Sales - [GEOGRAPHIC_DATA]" at bounding box center [512, 107] width 65 height 8
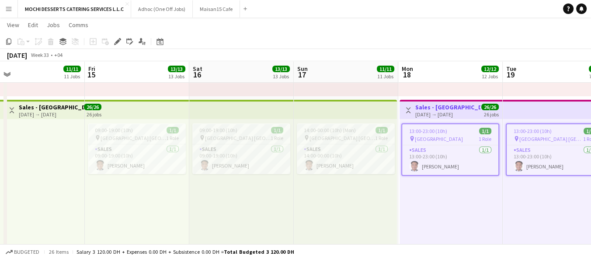
scroll to position [0, 369]
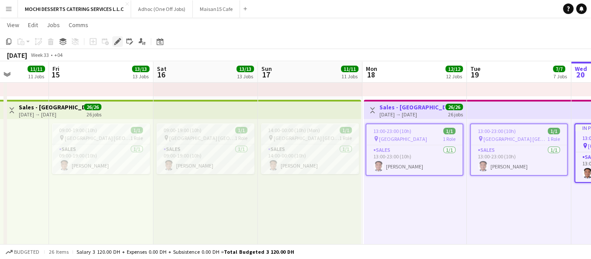
click at [115, 43] on icon at bounding box center [117, 41] width 5 height 5
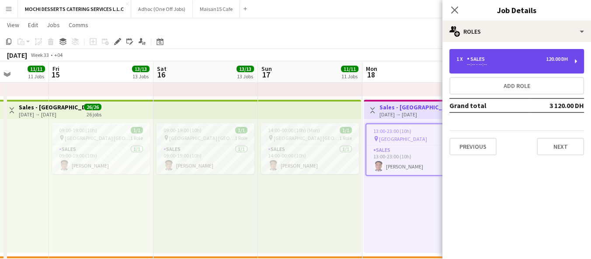
click at [532, 57] on div "1 x Sales 120.00 DH" at bounding box center [513, 59] width 112 height 6
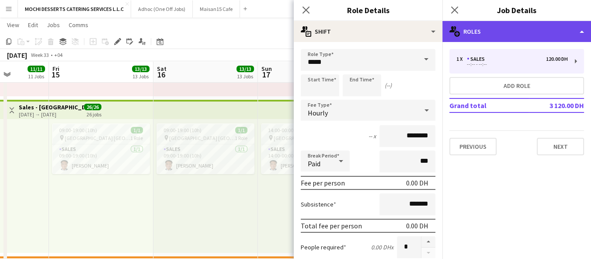
click at [495, 28] on div "multiple-users-add Roles" at bounding box center [517, 31] width 149 height 21
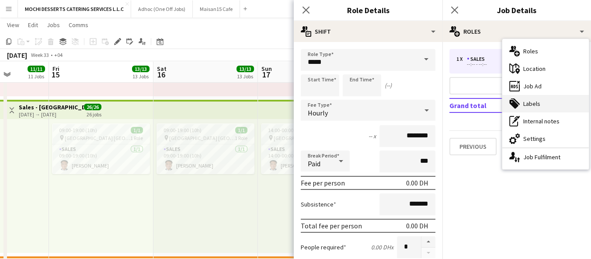
click at [551, 101] on div "tags-double Labels" at bounding box center [546, 103] width 87 height 17
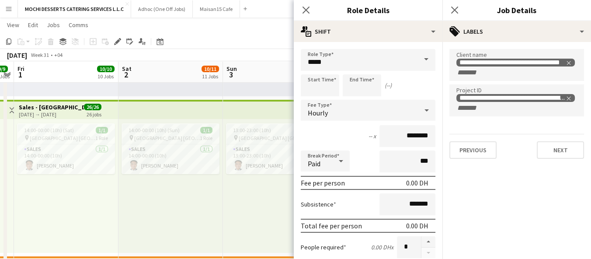
scroll to position [0, 300]
click at [307, 7] on icon "Close pop-in" at bounding box center [306, 10] width 8 height 8
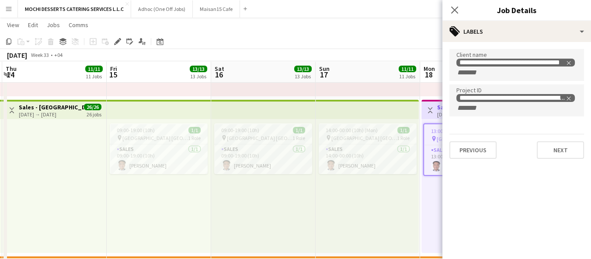
scroll to position [0, 226]
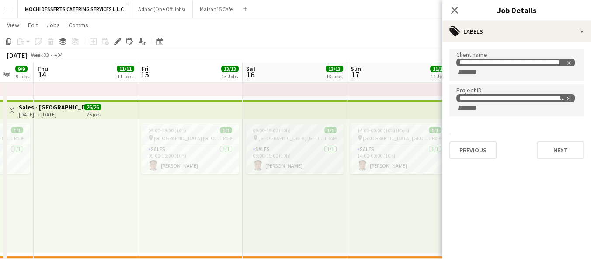
click at [336, 137] on span "1 Role" at bounding box center [330, 138] width 13 height 7
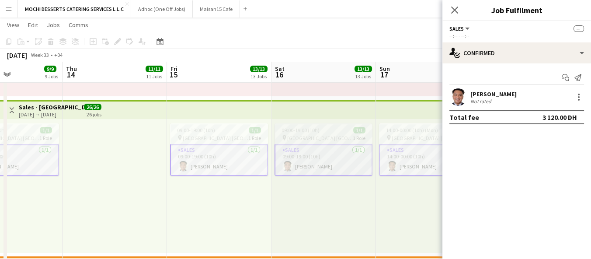
scroll to position [0, 339]
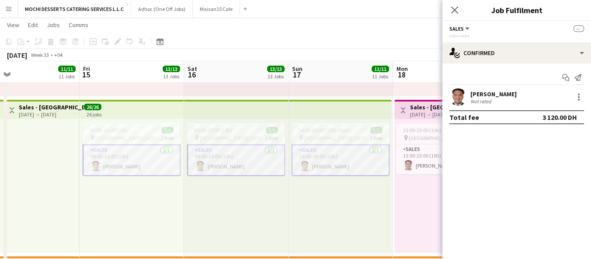
click at [265, 206] on div "09:00-19:00 (10h) 1/1 pin Yas Mall [GEOGRAPHIC_DATA] 1 Role Sales [DATE] 09:00-…" at bounding box center [236, 186] width 105 height 134
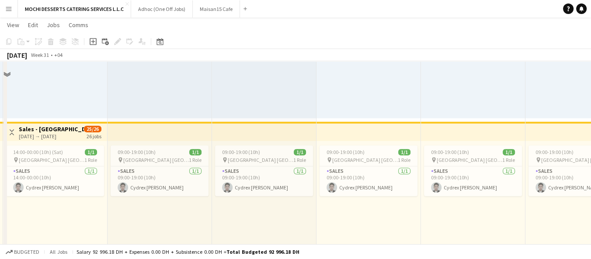
scroll to position [1163, 0]
